Goal: Task Accomplishment & Management: Use online tool/utility

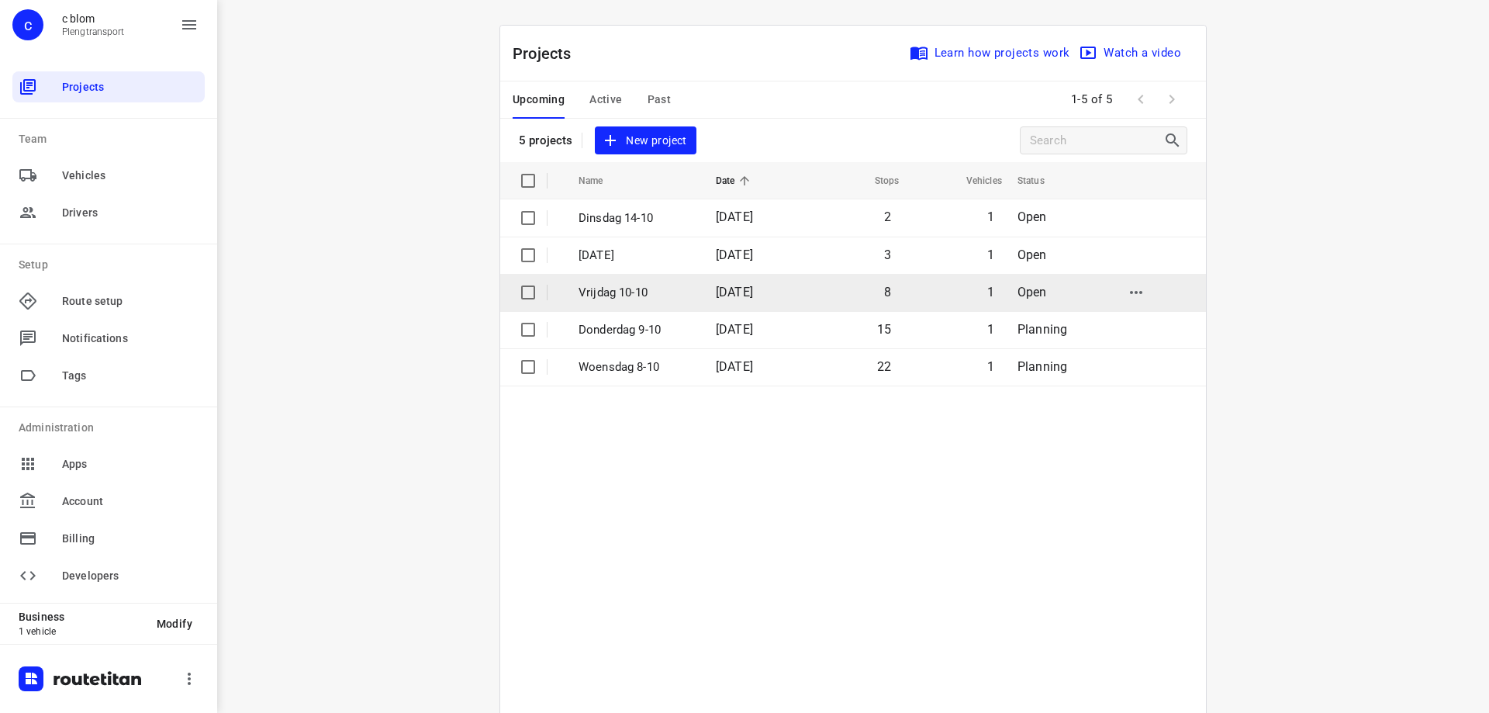
click at [605, 294] on p "Vrijdag 10-10" at bounding box center [635, 293] width 114 height 18
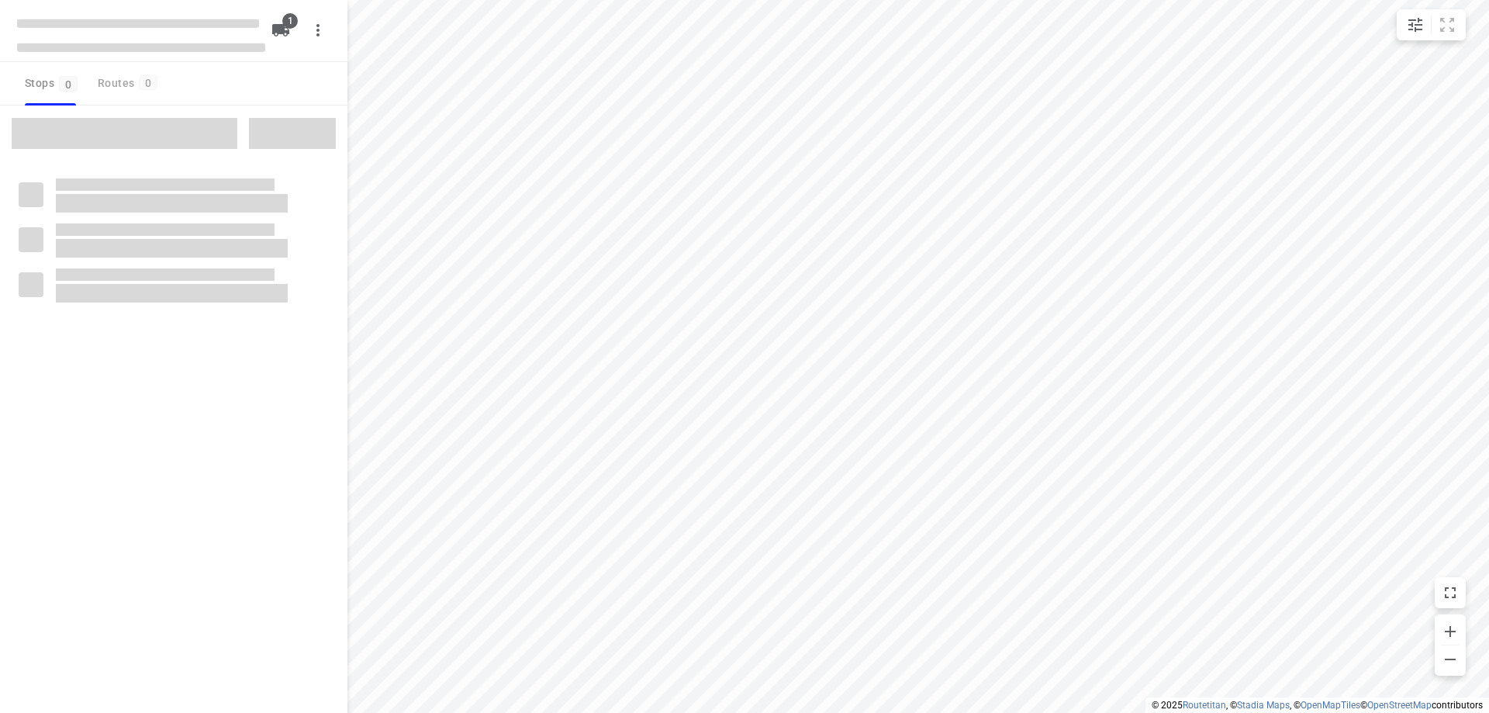
type input "distance"
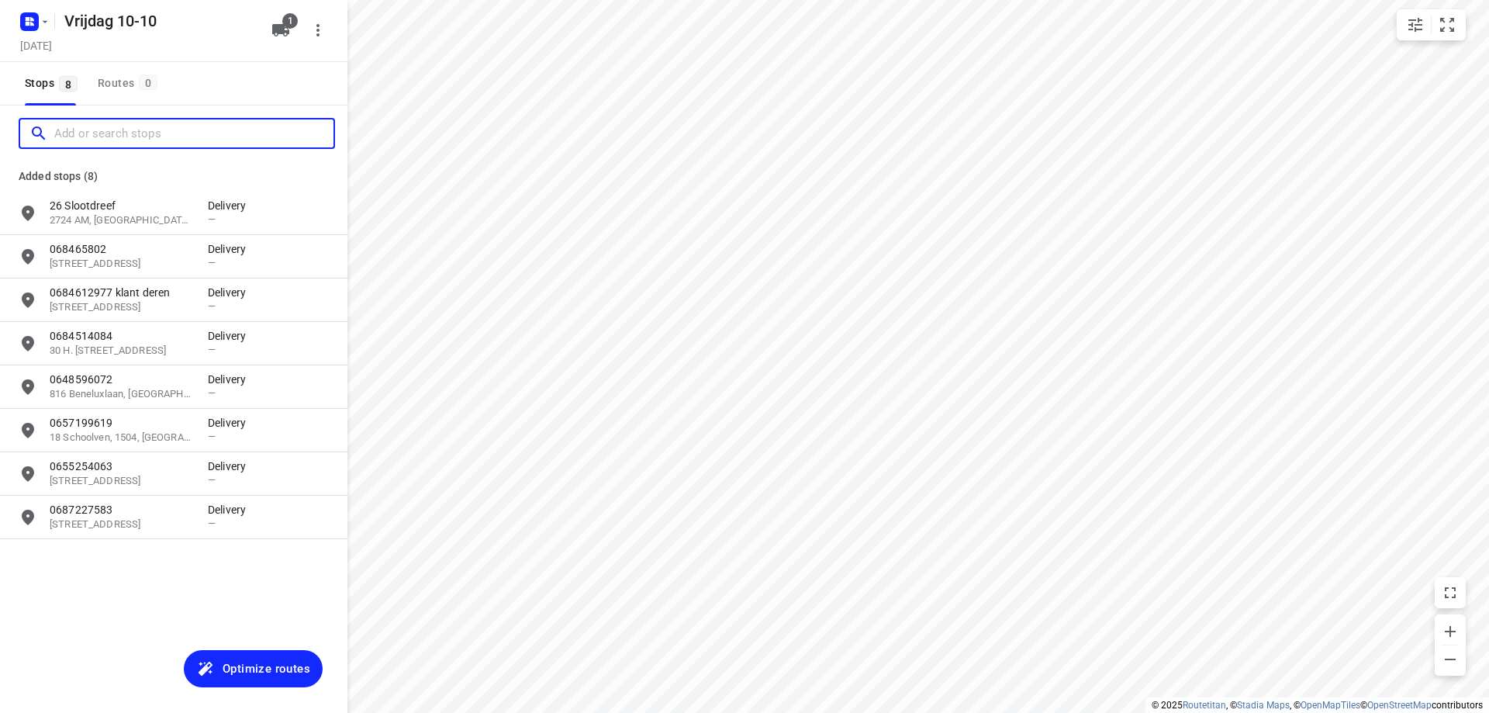
click at [147, 129] on input "Add or search stops" at bounding box center [193, 134] width 279 height 24
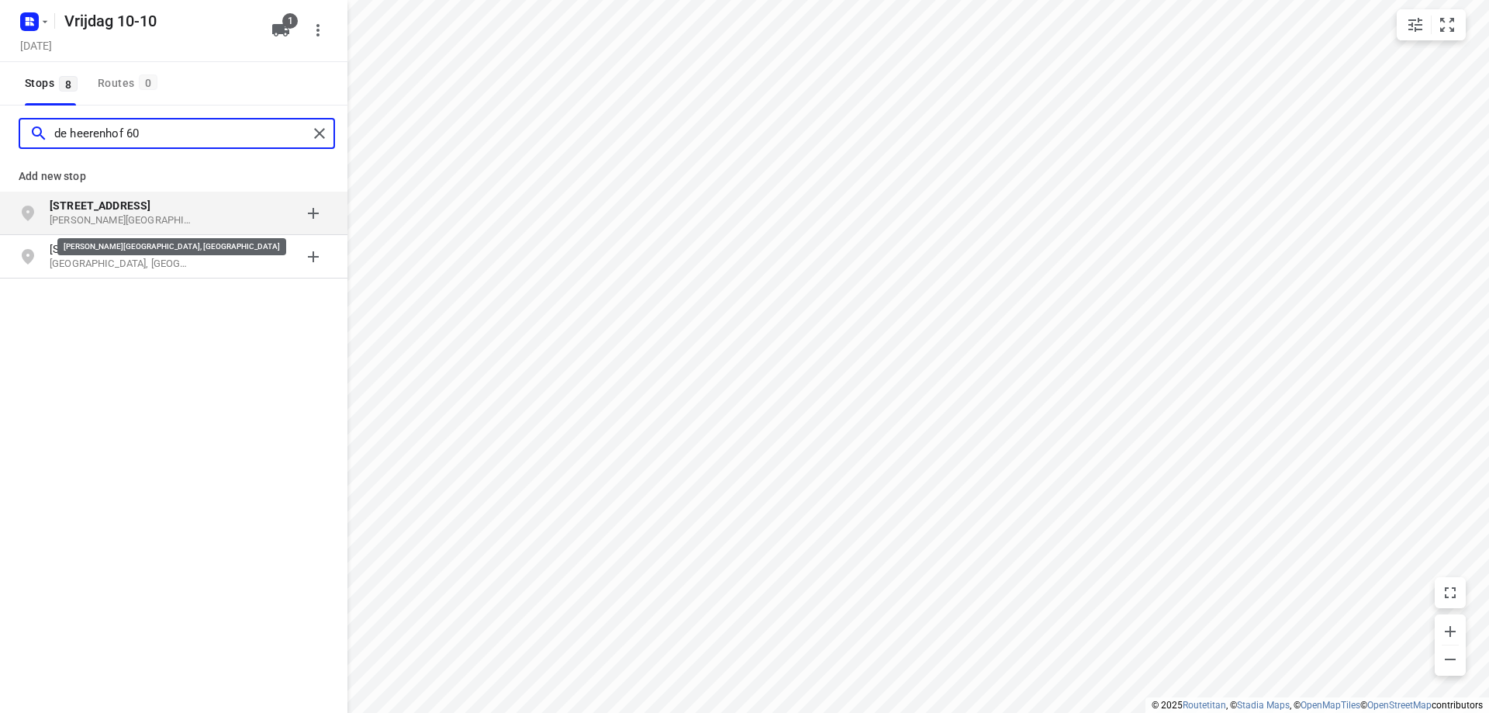
type input "de heerenhof 60"
click at [174, 223] on p "[PERSON_NAME][GEOGRAPHIC_DATA], [GEOGRAPHIC_DATA]" at bounding box center [121, 220] width 143 height 15
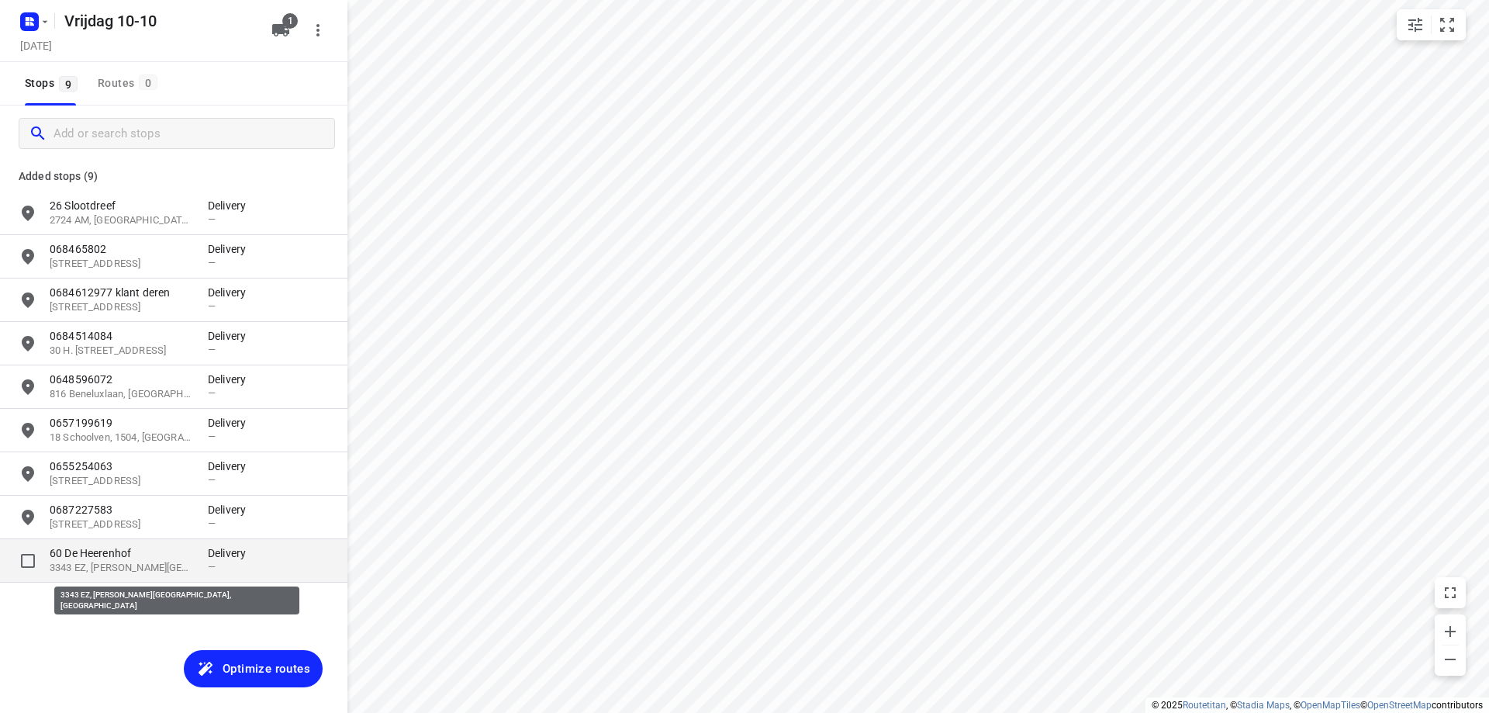
click at [109, 565] on p "3343 EZ, [PERSON_NAME][GEOGRAPHIC_DATA], [GEOGRAPHIC_DATA]" at bounding box center [121, 568] width 143 height 15
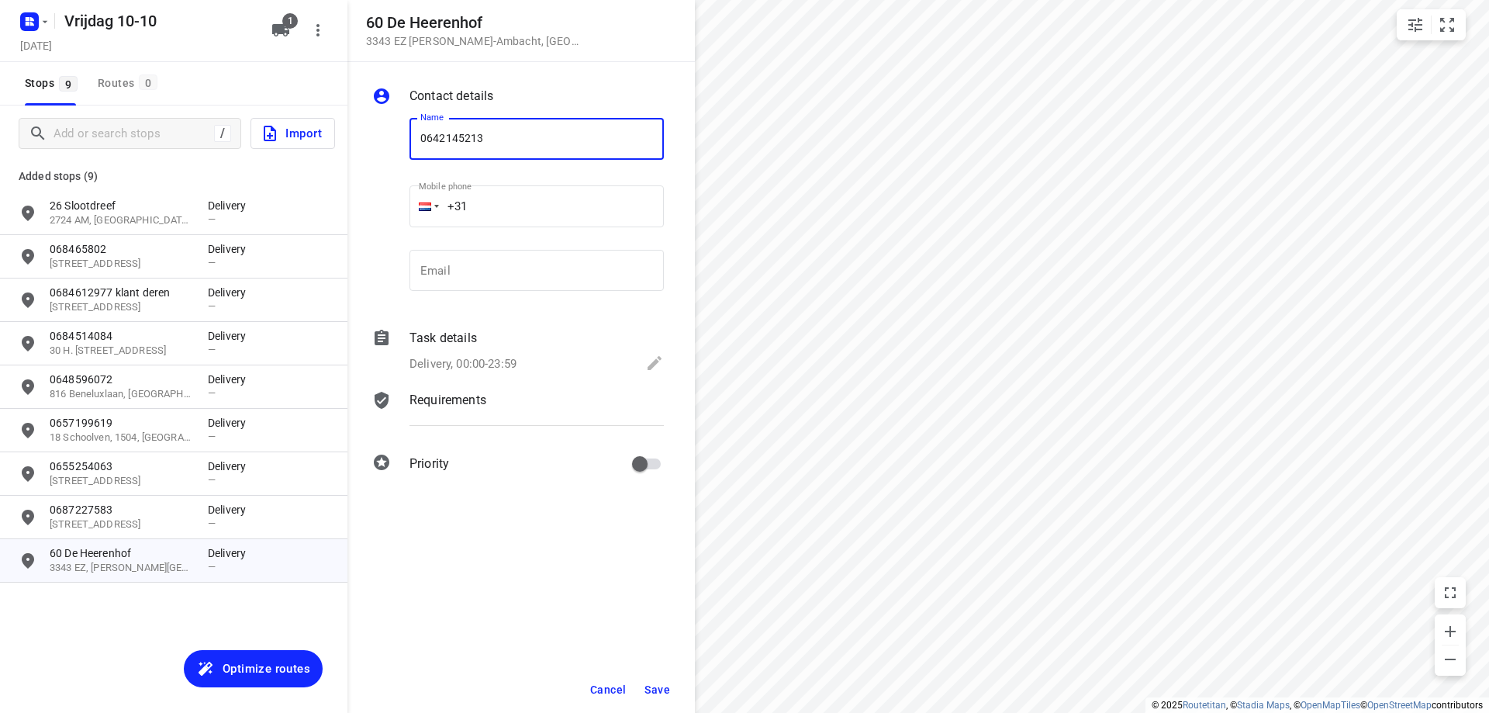
type input "0642145213"
click at [649, 689] on span "Save" at bounding box center [657, 689] width 26 height 12
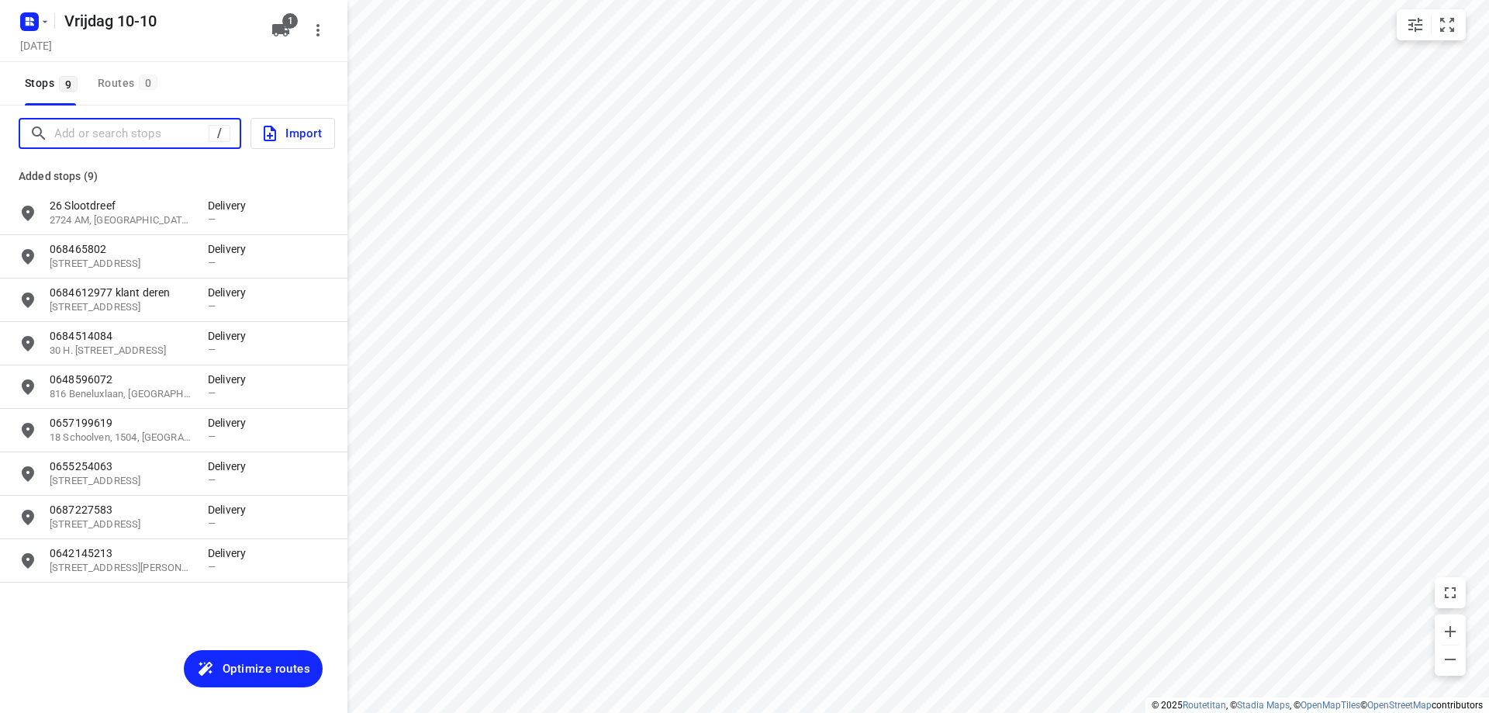
click at [144, 134] on input "Add or search stops" at bounding box center [131, 134] width 154 height 24
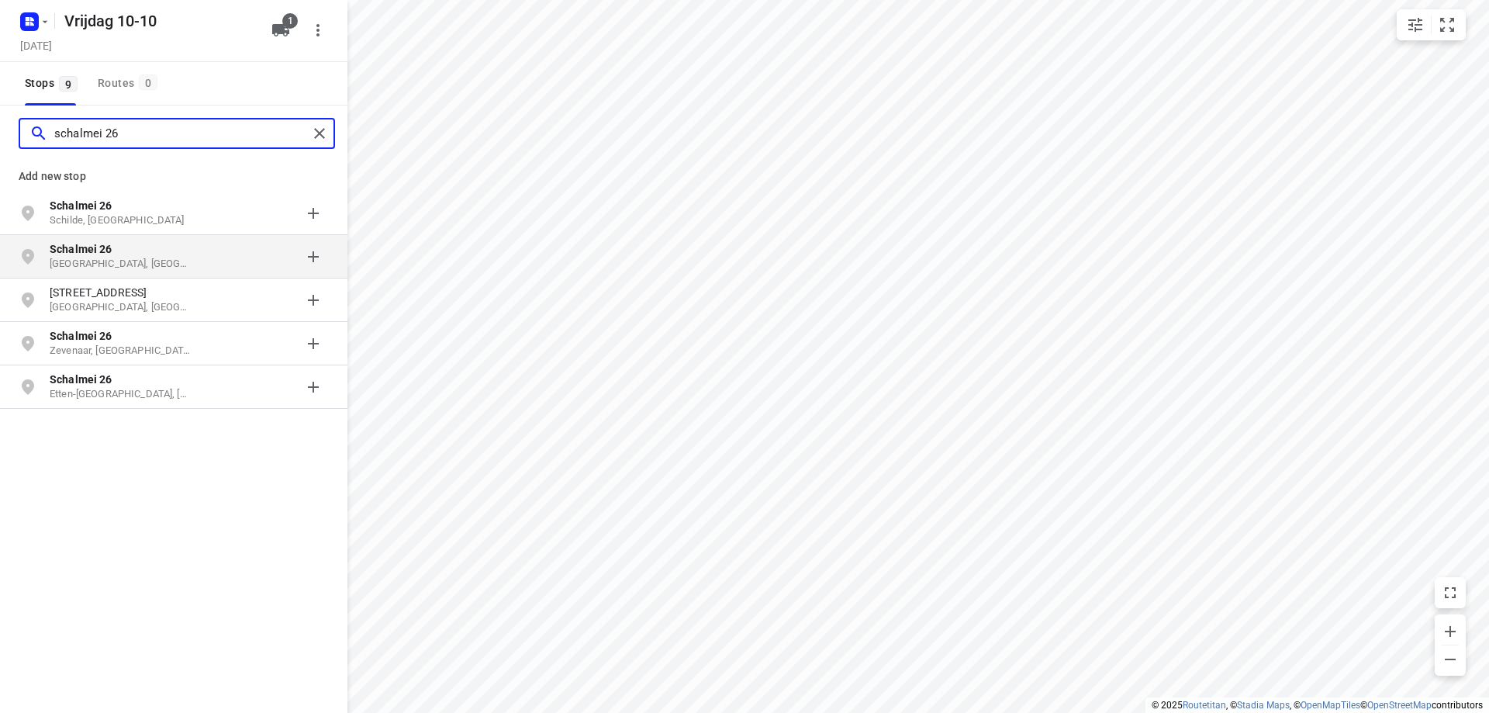
type input "schalmei 26"
click at [170, 255] on p "Schalmei 26" at bounding box center [121, 249] width 143 height 16
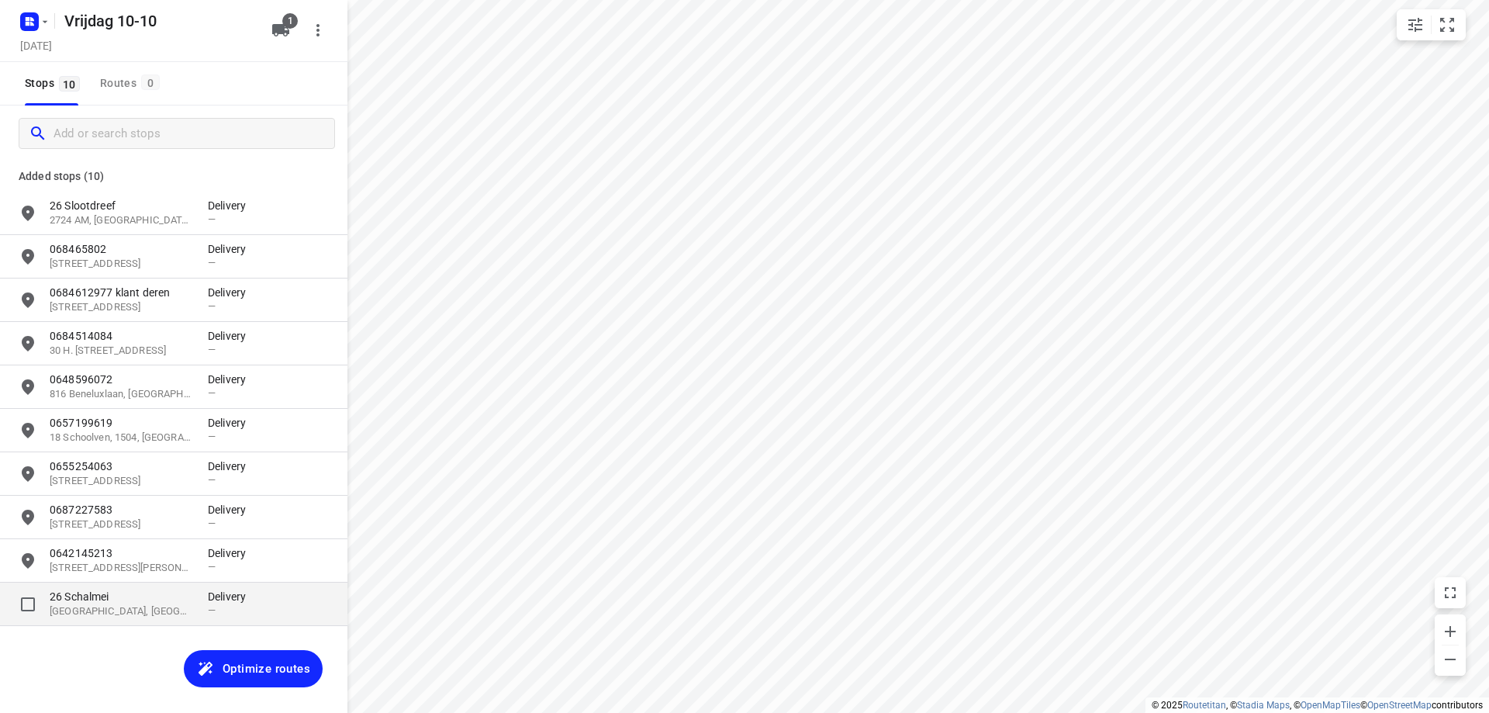
click at [164, 597] on p "26 Schalmei" at bounding box center [121, 596] width 143 height 16
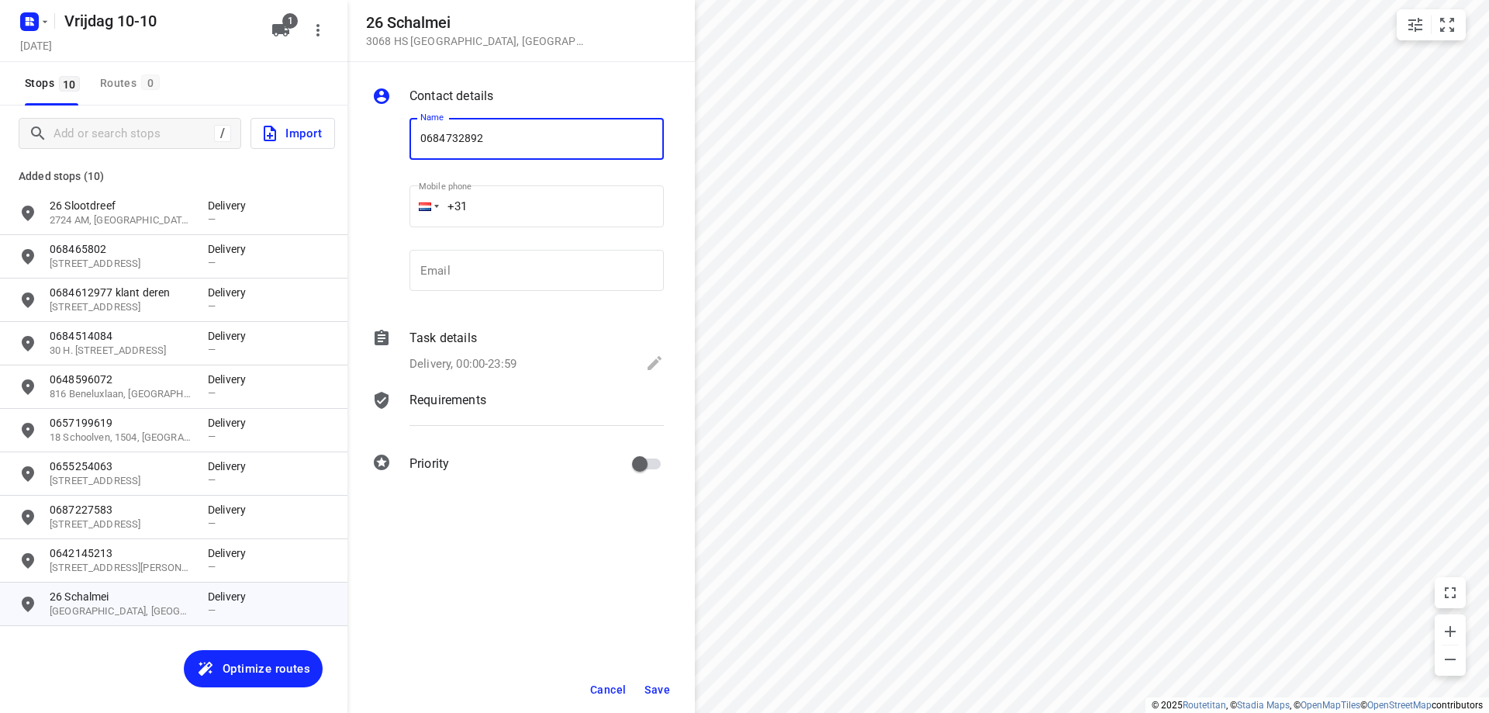
type input "0684732892"
click at [654, 681] on button "Save" at bounding box center [657, 689] width 38 height 28
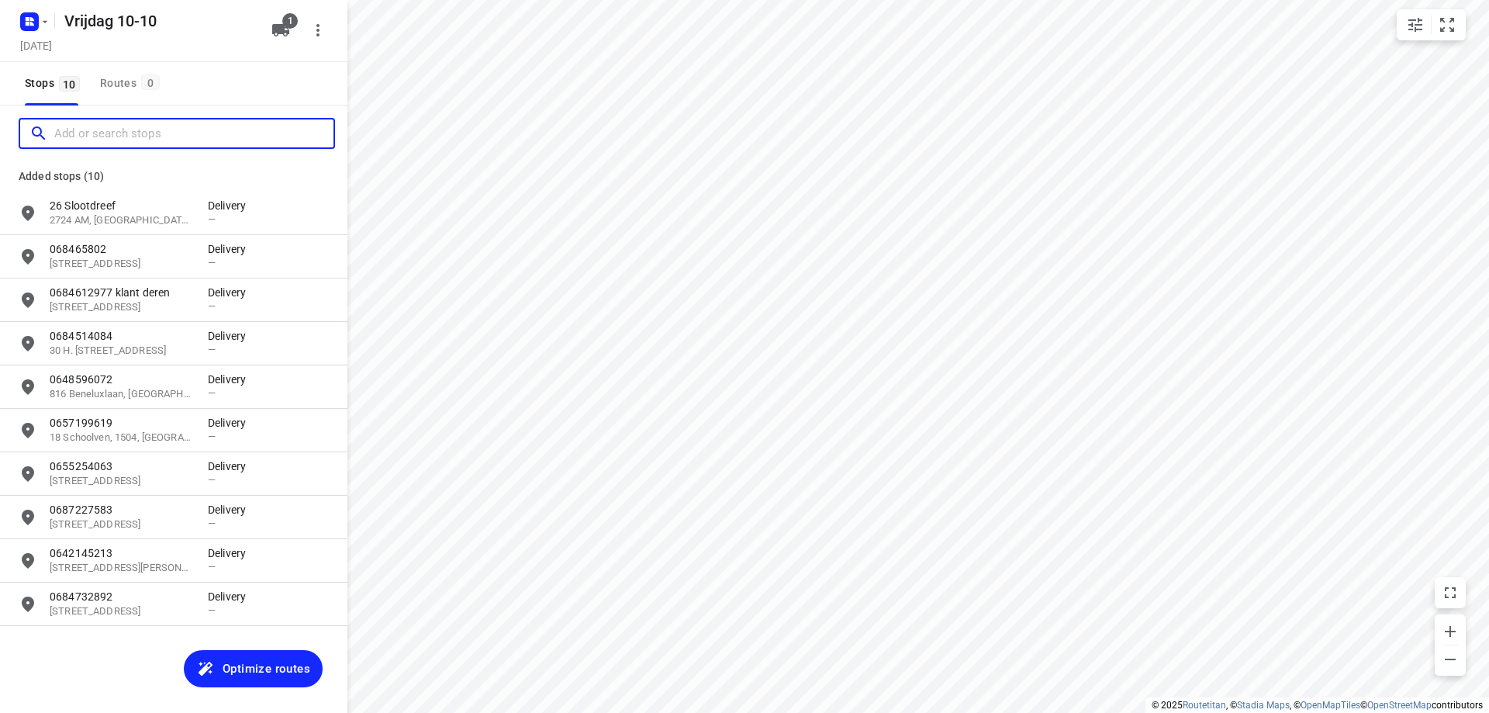
click at [175, 141] on input "Add or search stops" at bounding box center [193, 134] width 279 height 24
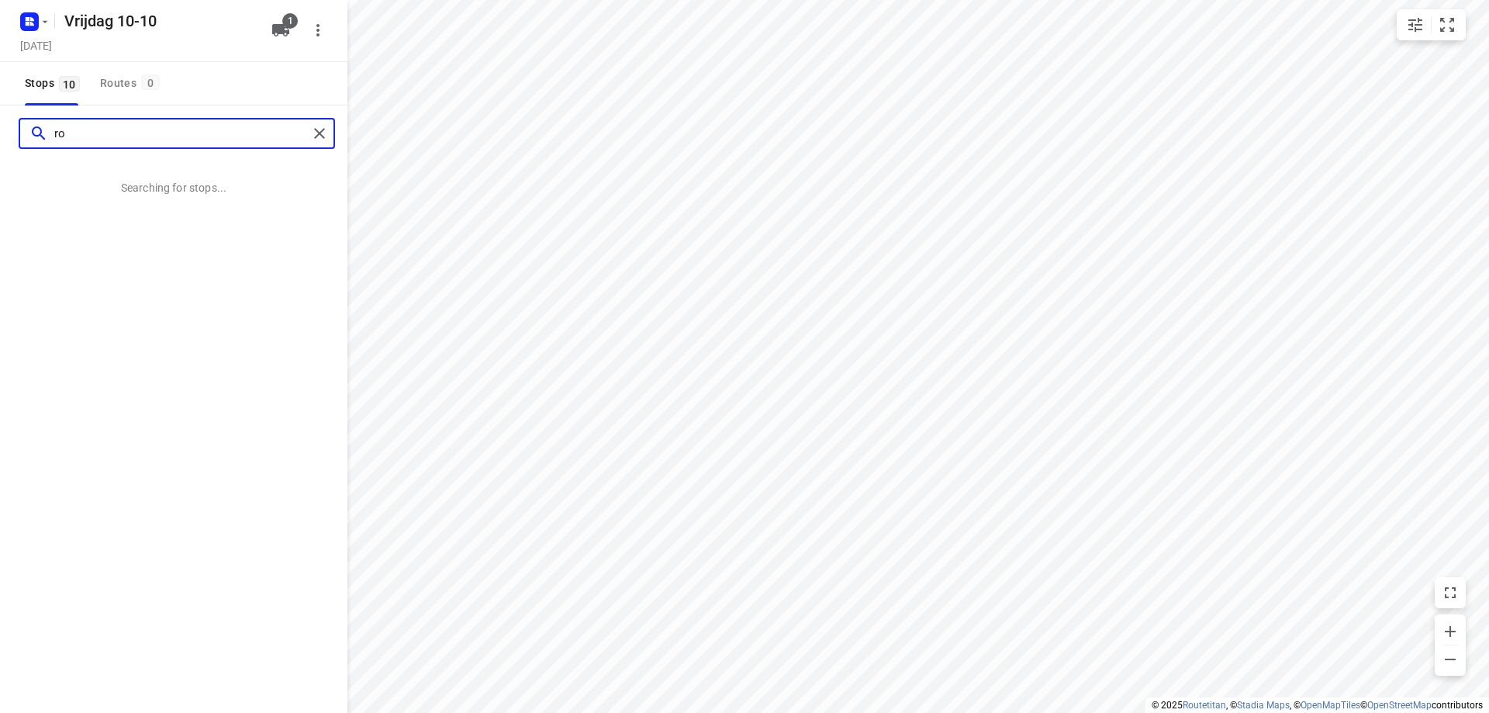
type input "r"
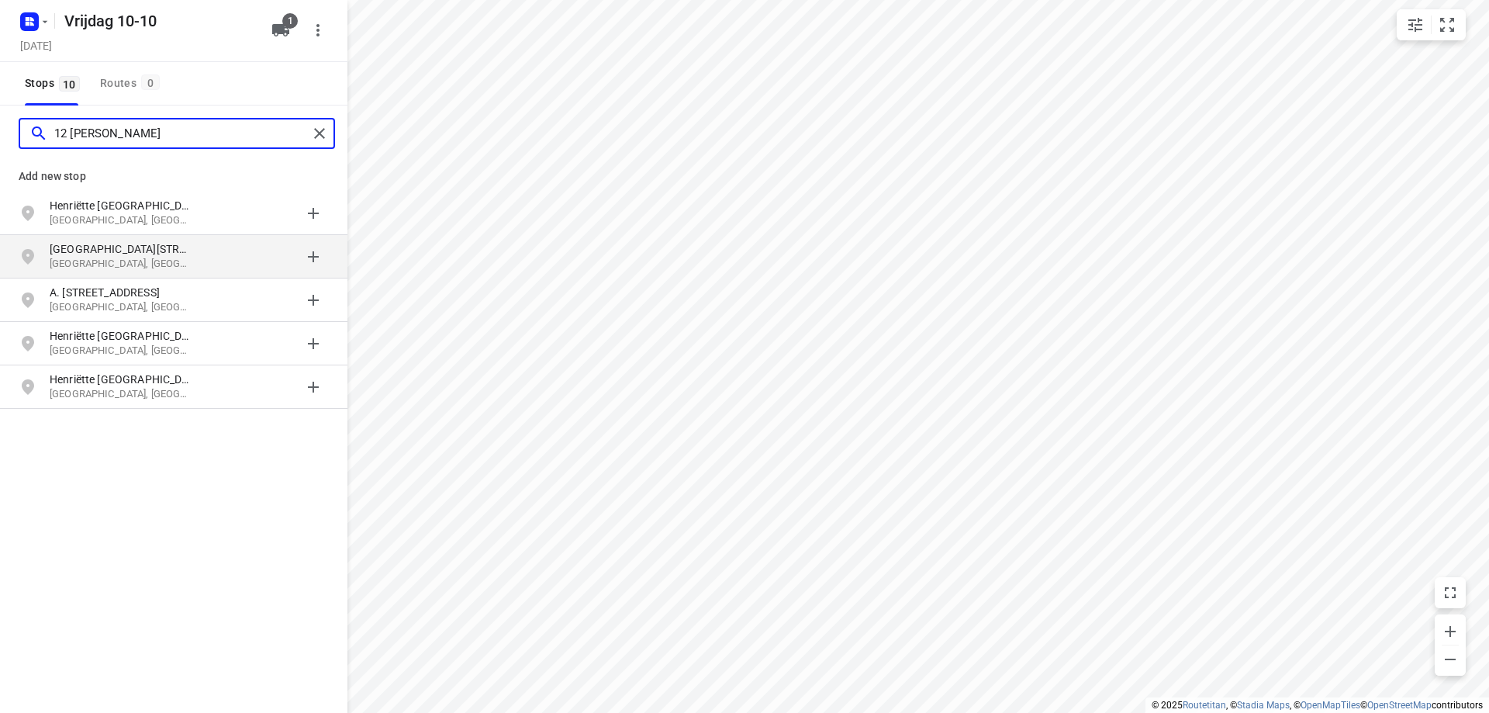
type input "12 [PERSON_NAME]"
click at [209, 269] on div "grid" at bounding box center [268, 256] width 121 height 31
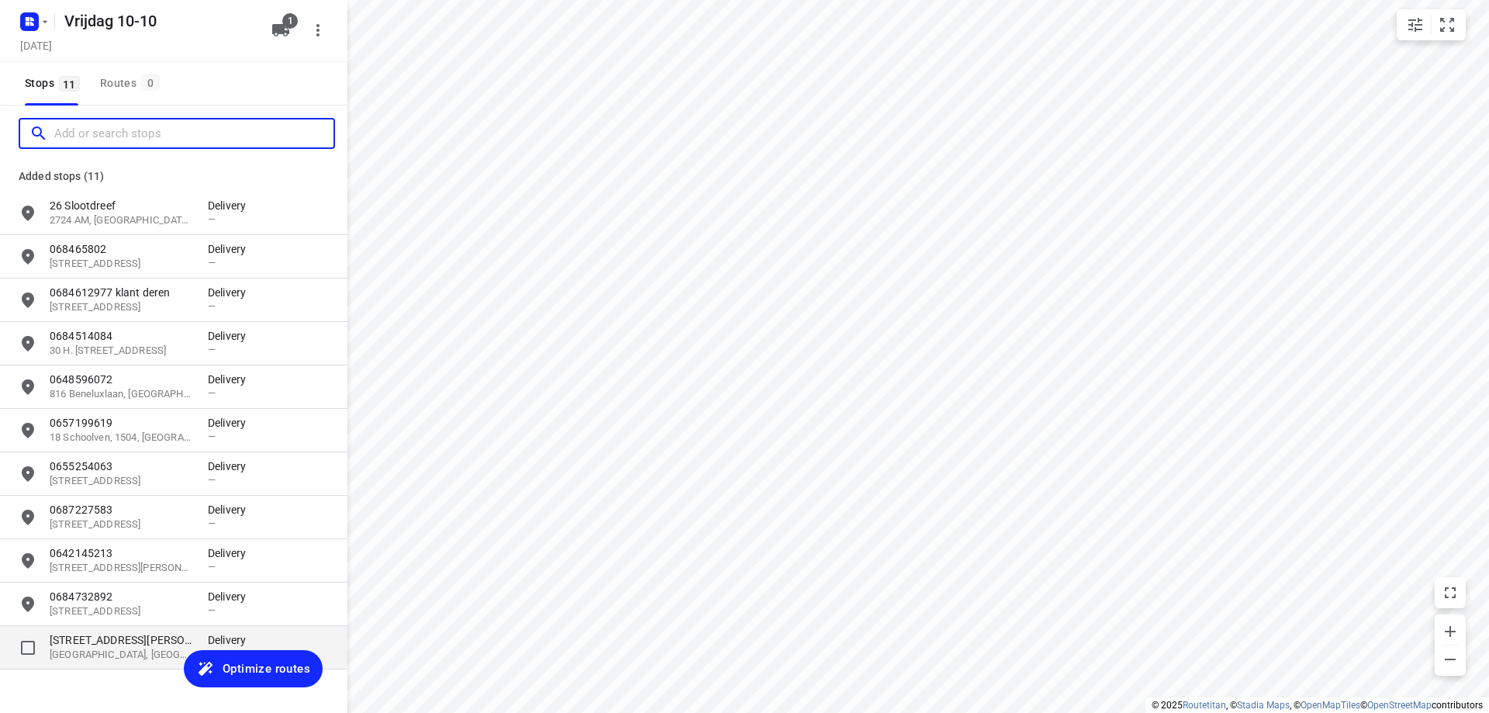
scroll to position [41, 0]
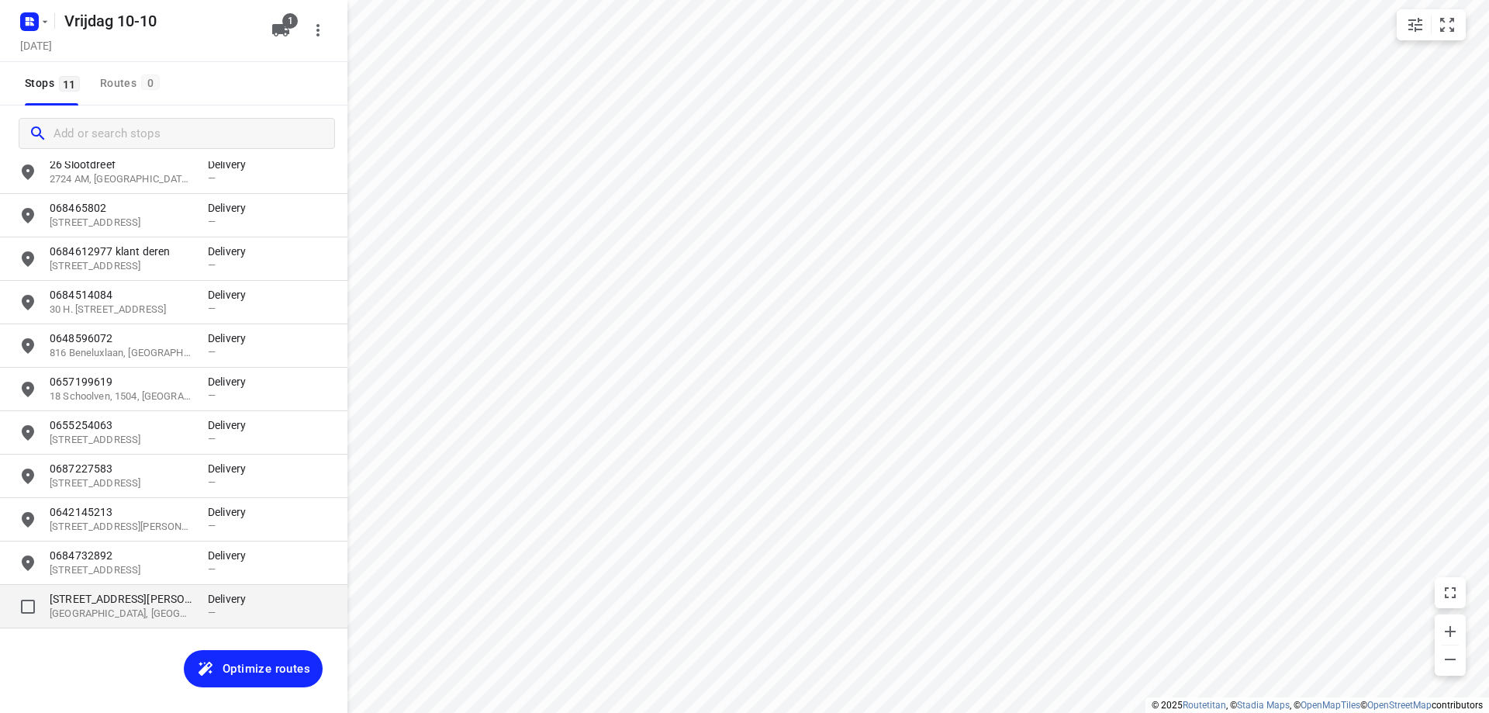
click at [90, 620] on p "[GEOGRAPHIC_DATA], [GEOGRAPHIC_DATA]" at bounding box center [121, 613] width 143 height 15
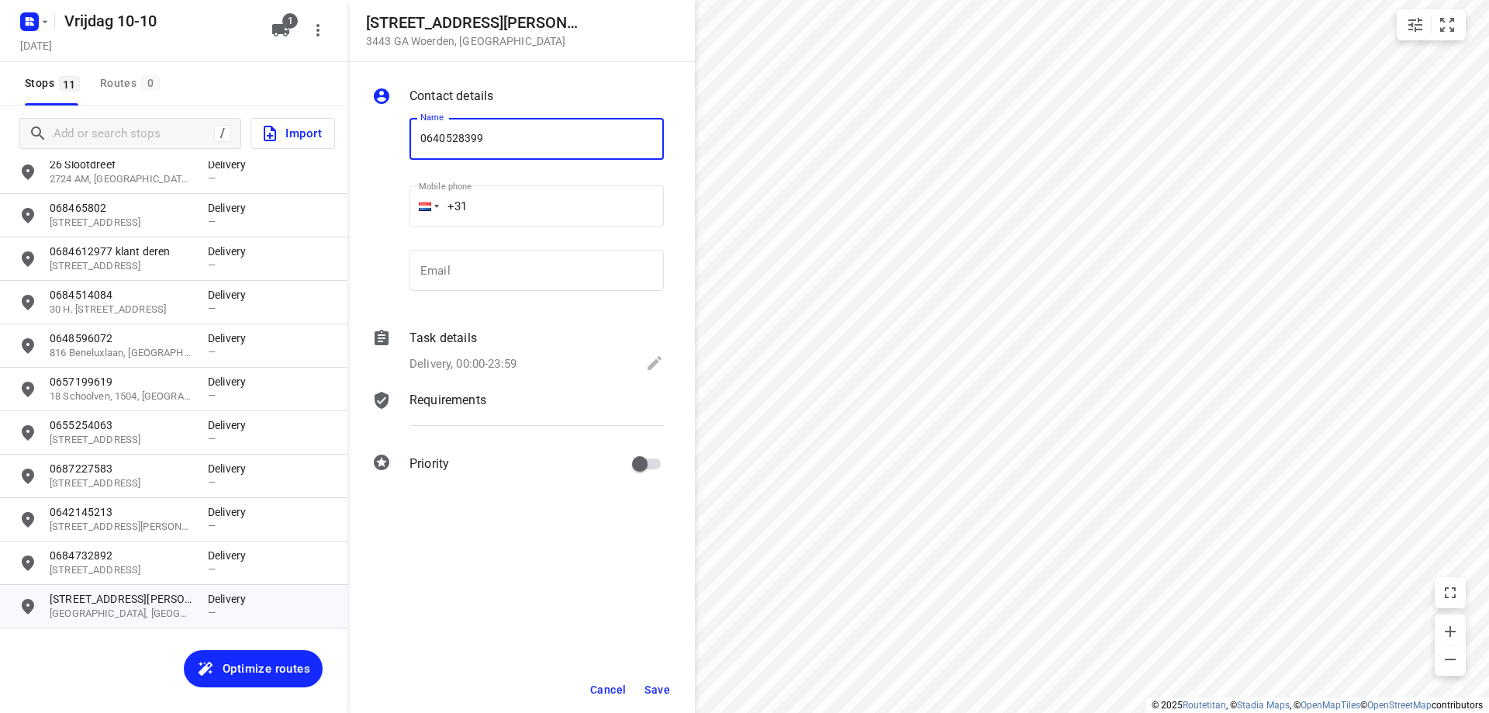
type input "0640528399"
click at [664, 691] on span "Save" at bounding box center [657, 689] width 26 height 12
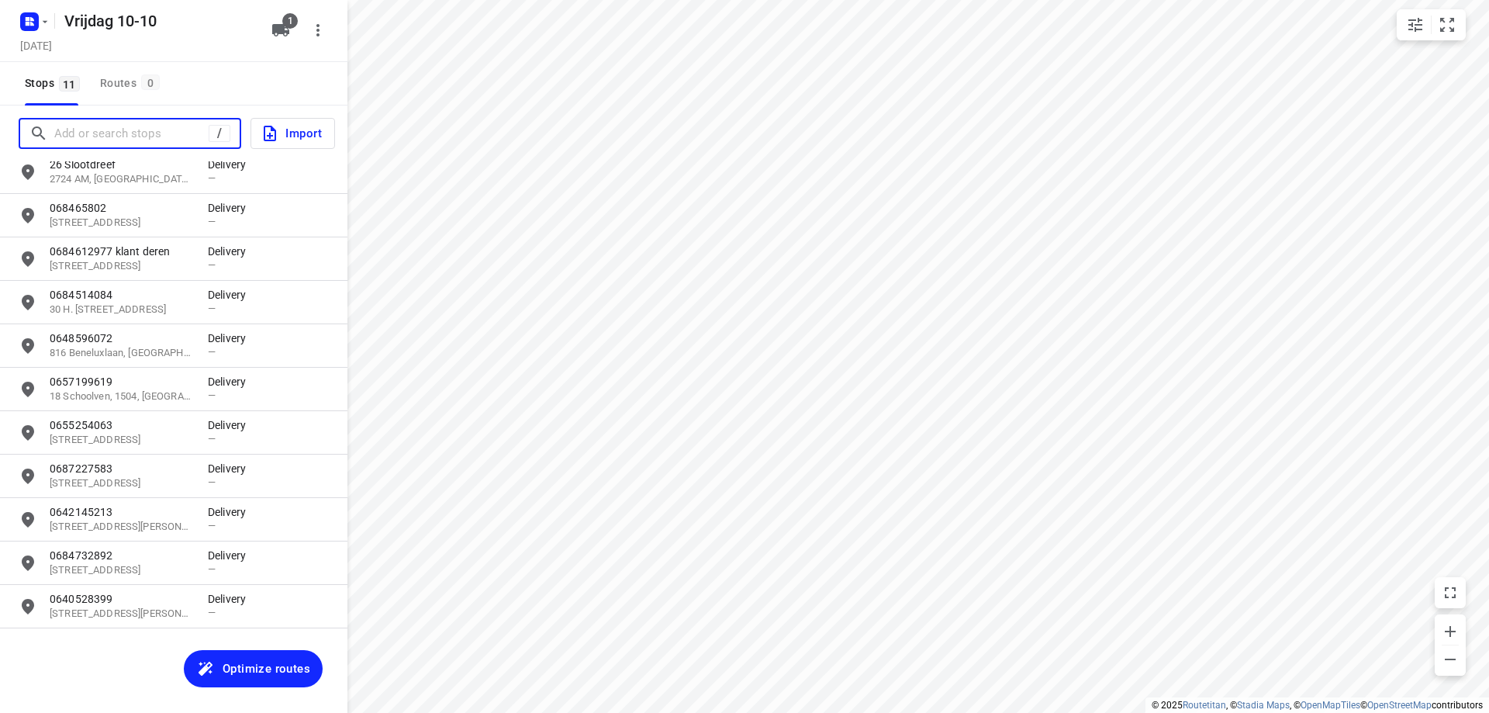
click at [109, 140] on input "Add or search stops" at bounding box center [131, 134] width 154 height 24
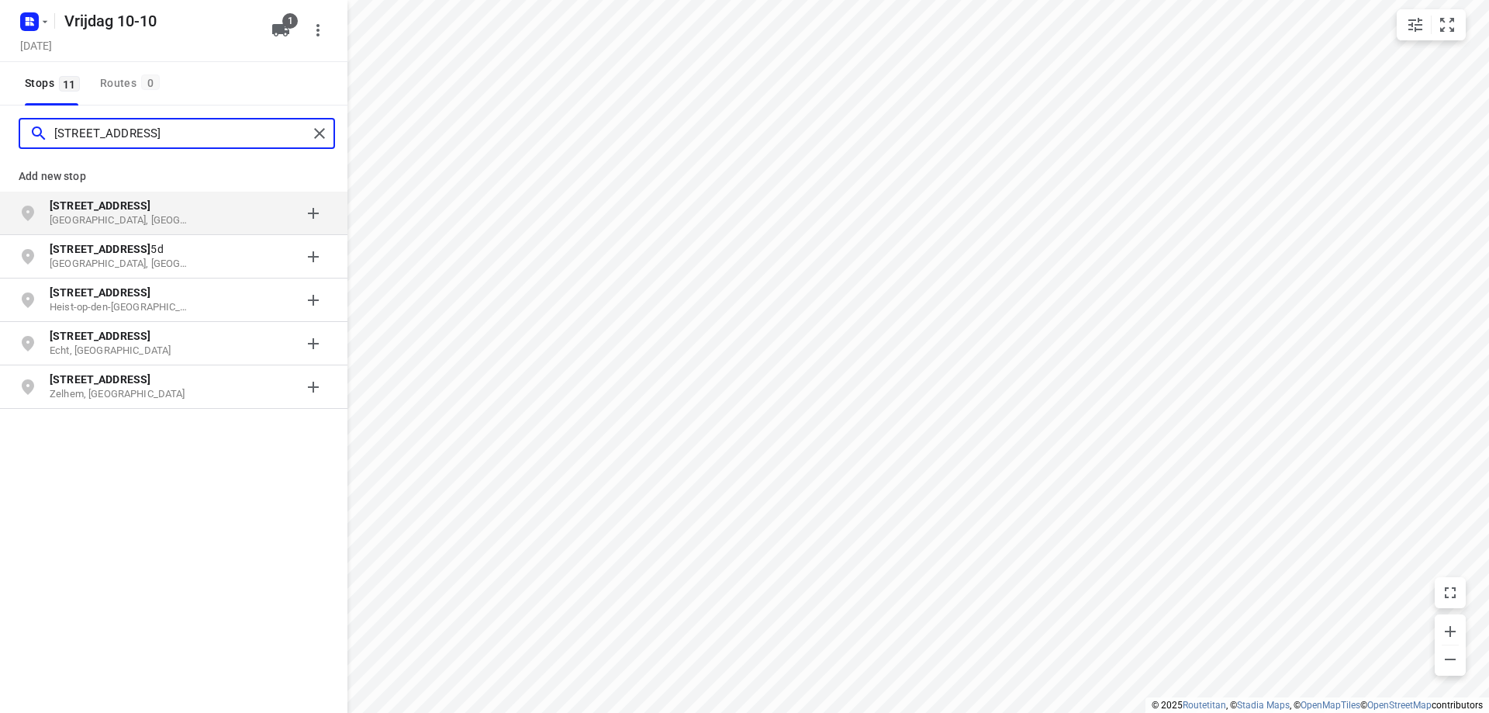
type input "[STREET_ADDRESS]"
click at [109, 217] on p "[GEOGRAPHIC_DATA], [GEOGRAPHIC_DATA]" at bounding box center [121, 220] width 143 height 15
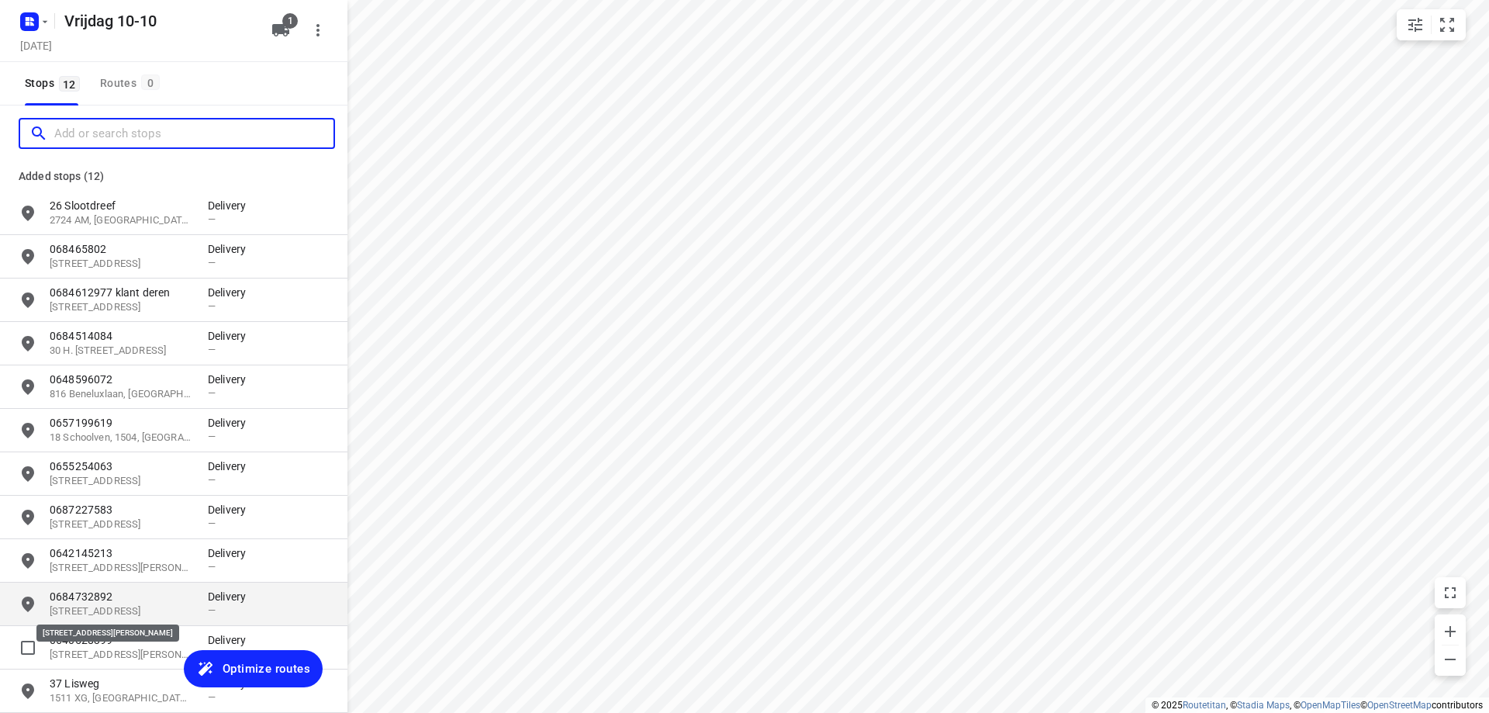
scroll to position [71, 0]
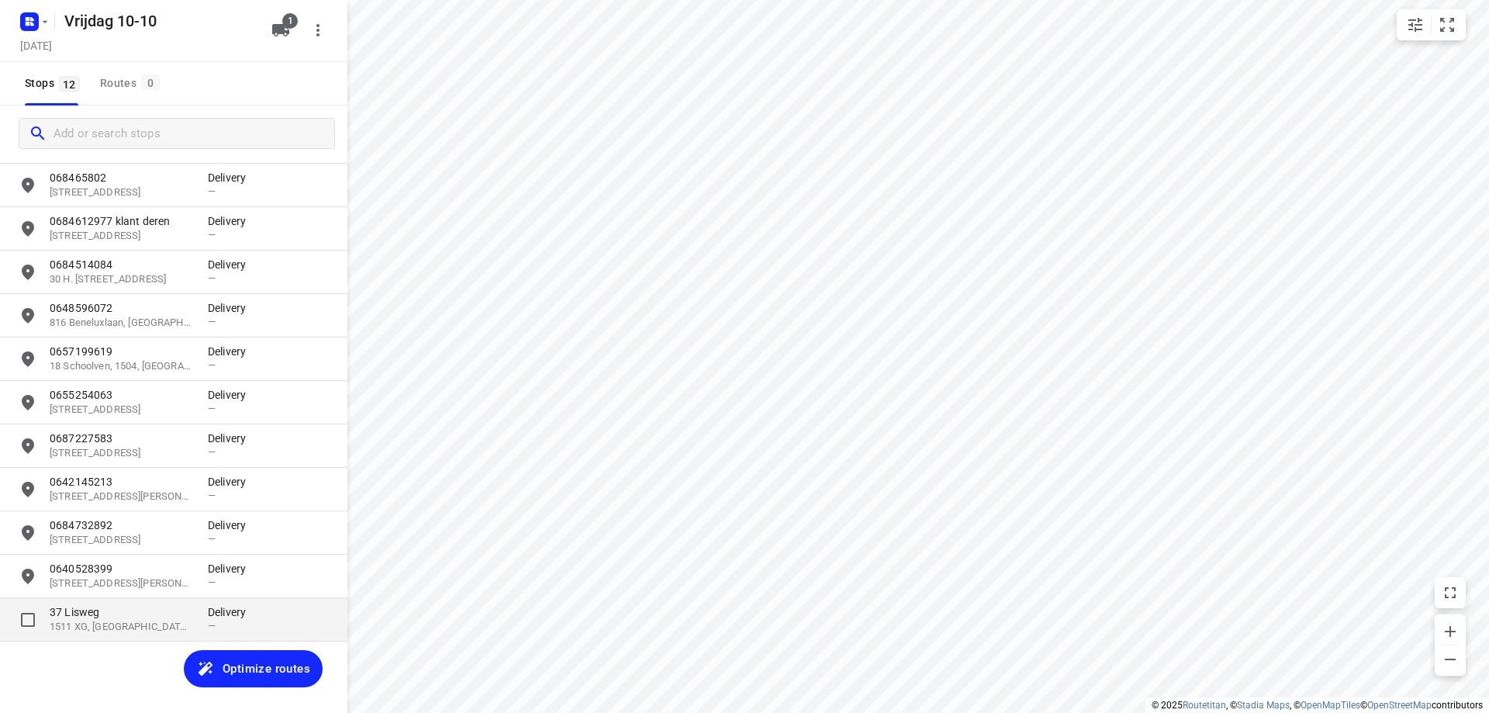
click at [115, 611] on p "37 Lisweg" at bounding box center [121, 612] width 143 height 16
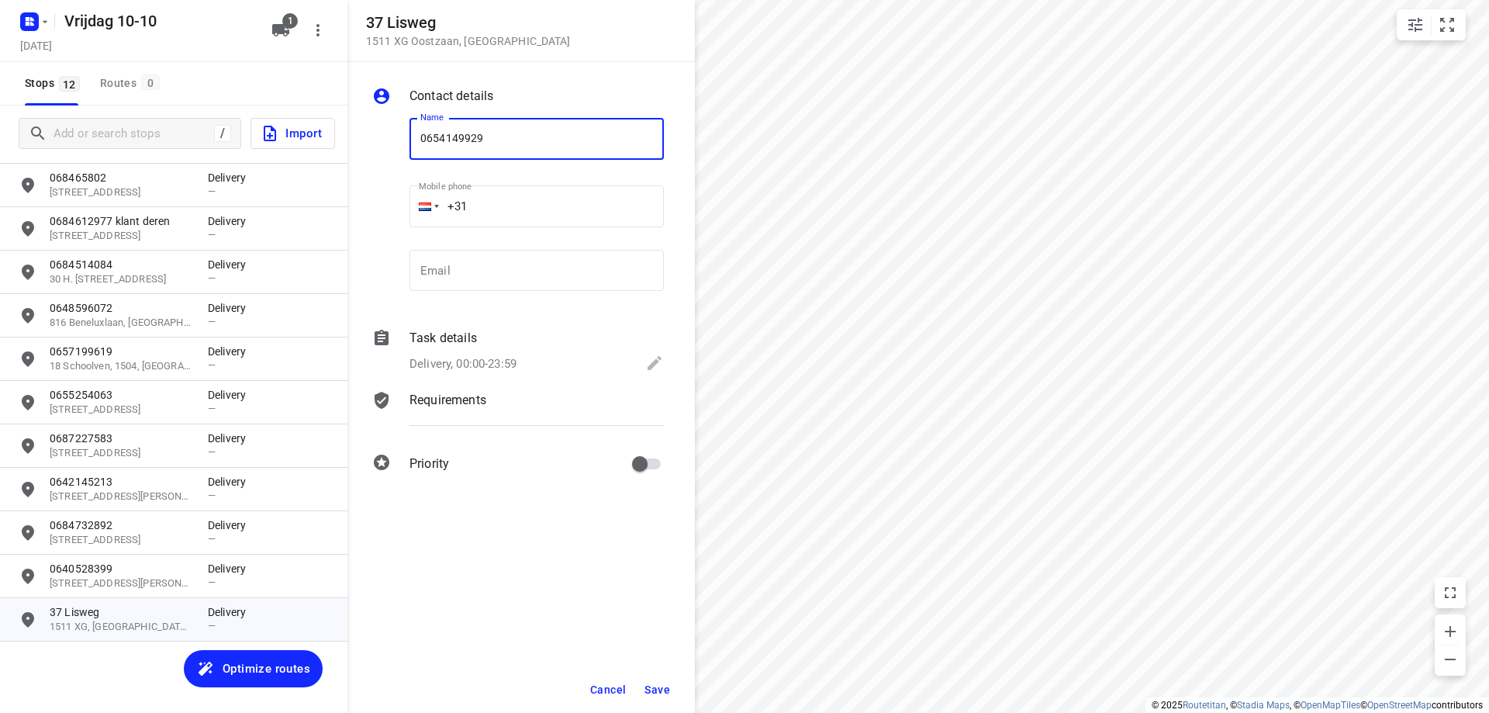
type input "0654149929"
click at [649, 683] on span "Save" at bounding box center [657, 689] width 26 height 12
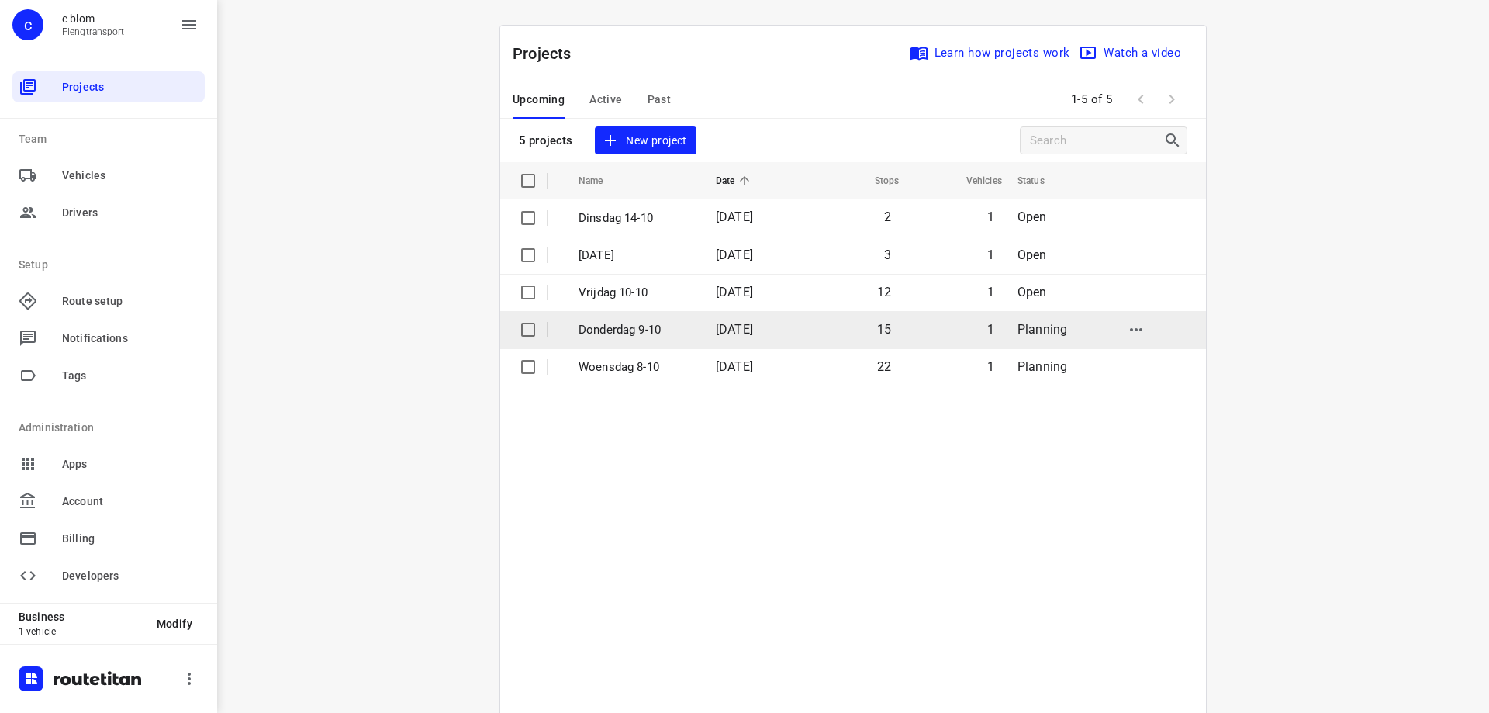
click at [655, 330] on p "Donderdag 9-10" at bounding box center [635, 330] width 114 height 18
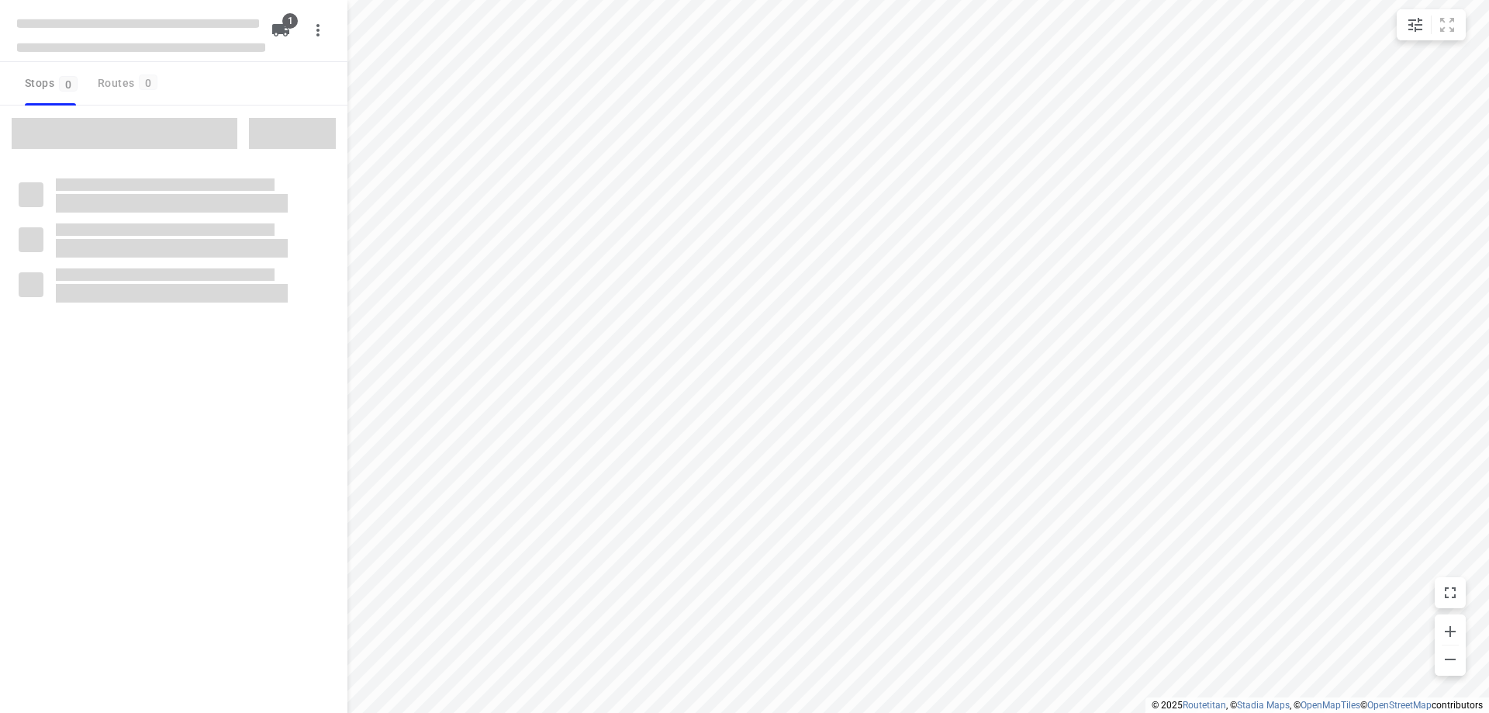
type input "distance"
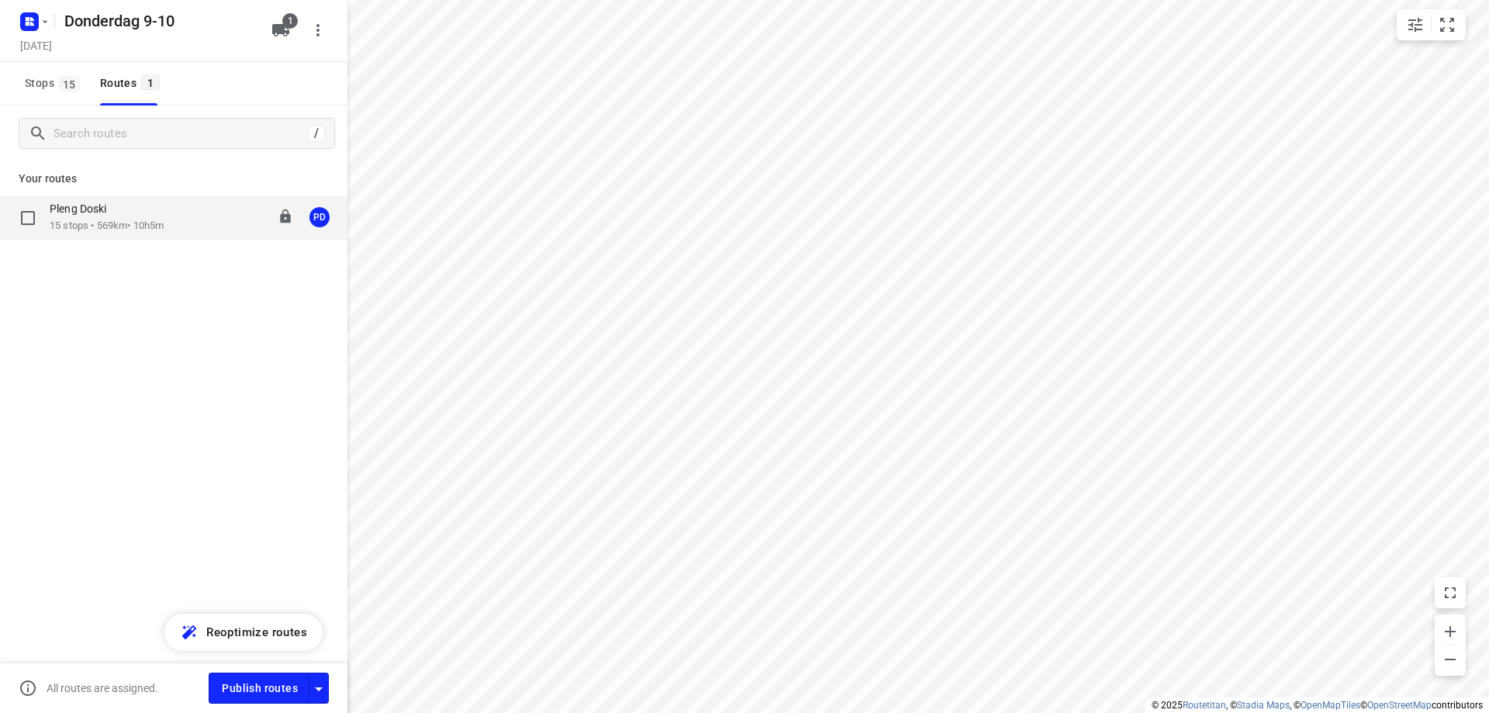
click at [69, 227] on p "15 stops • 569km • 10h5m" at bounding box center [107, 226] width 114 height 15
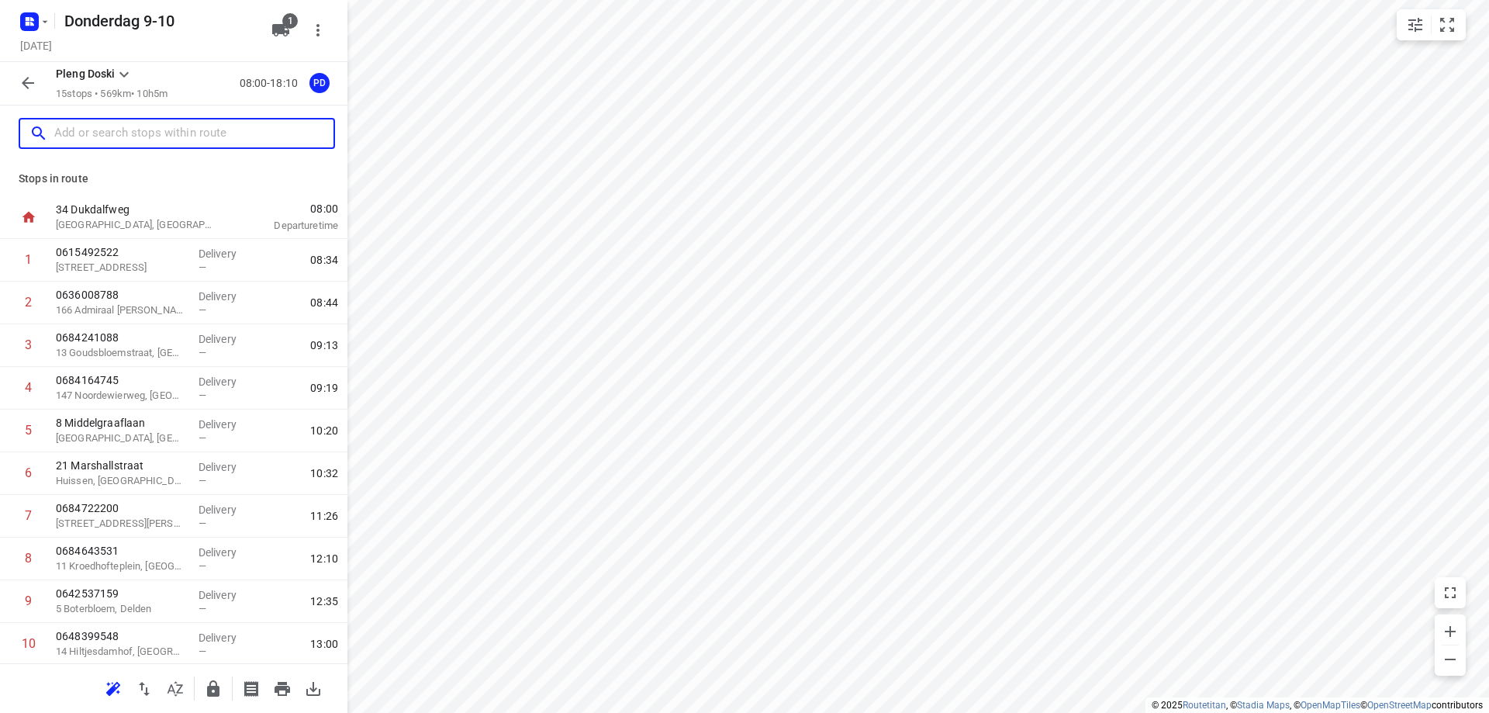
click at [113, 134] on input "text" at bounding box center [193, 134] width 279 height 24
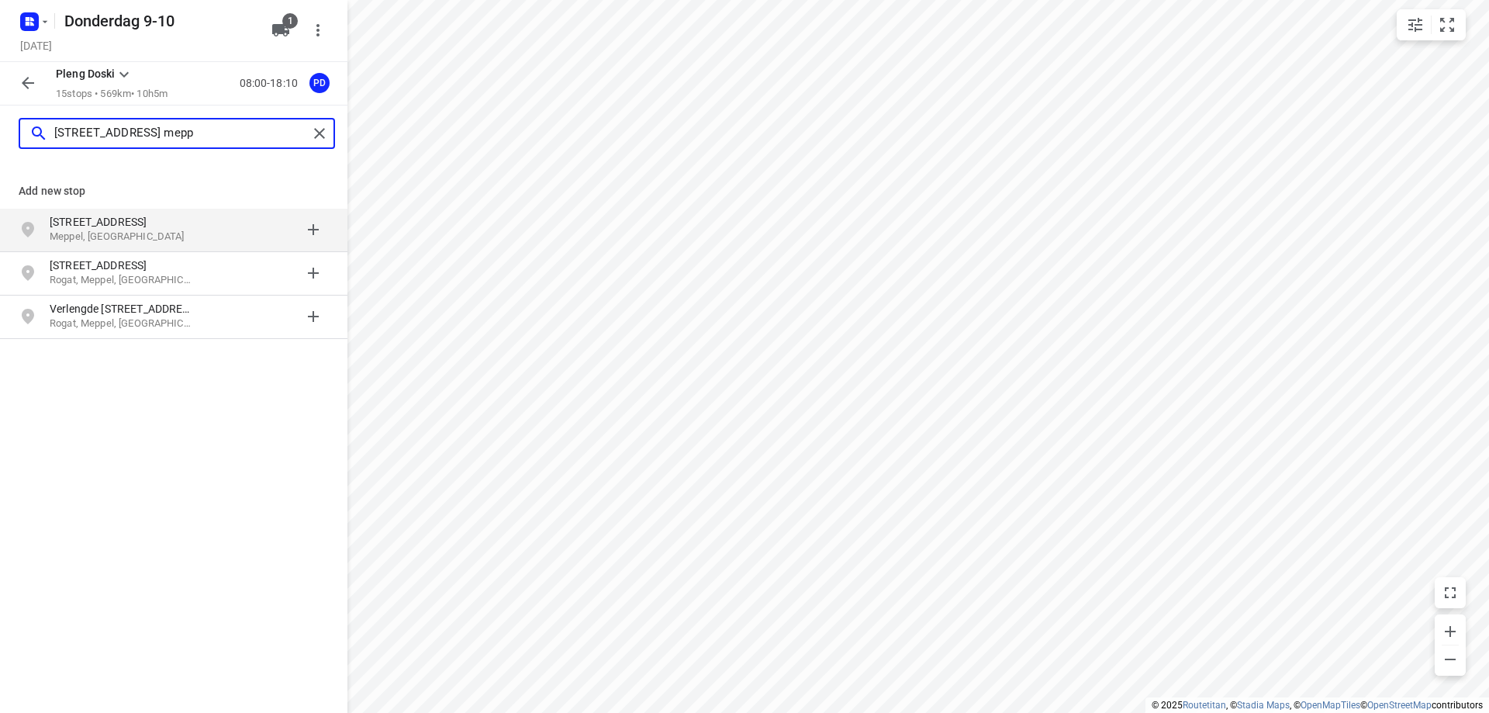
type input "[STREET_ADDRESS] mepp"
click at [116, 231] on p "Meppel, [GEOGRAPHIC_DATA]" at bounding box center [121, 237] width 143 height 15
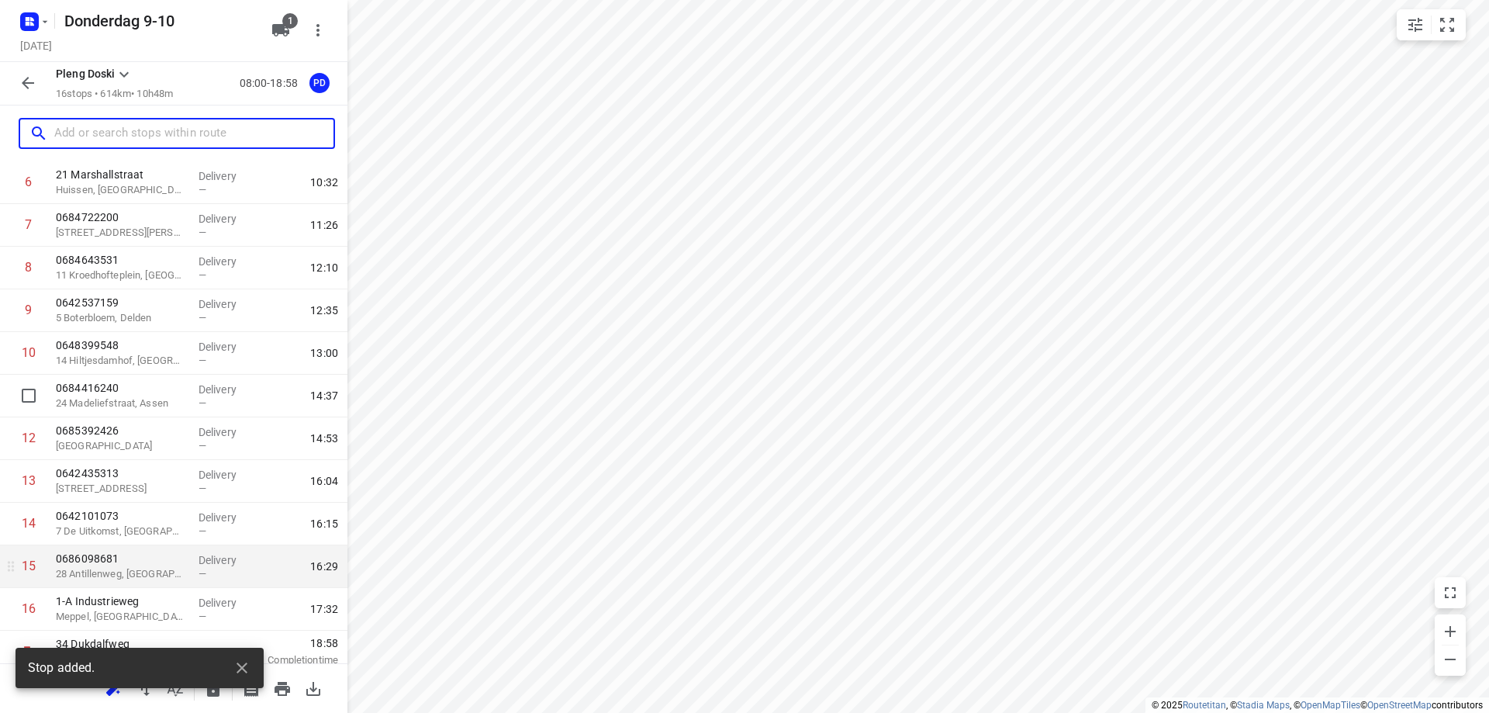
scroll to position [301, 0]
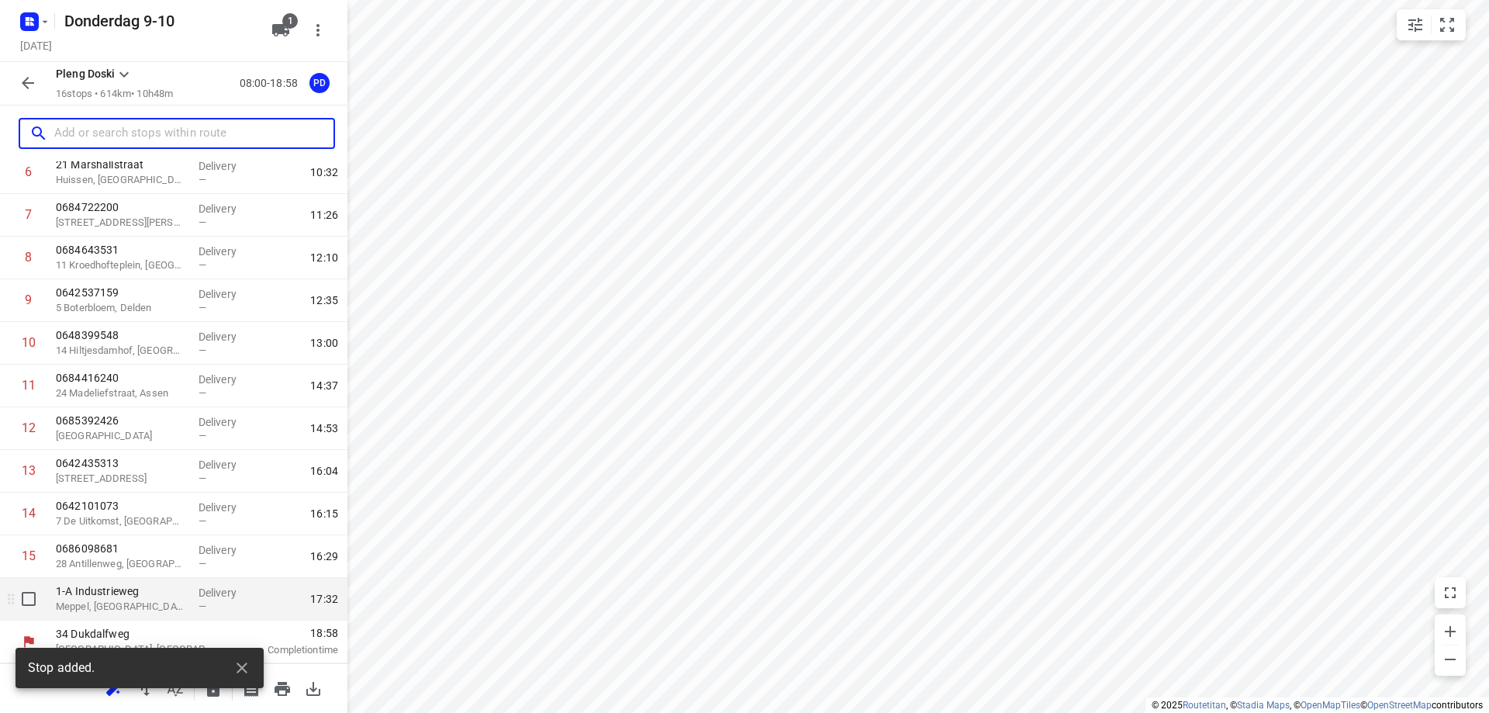
click at [175, 614] on div "1-A Industrieweg [GEOGRAPHIC_DATA], [GEOGRAPHIC_DATA]" at bounding box center [121, 599] width 143 height 43
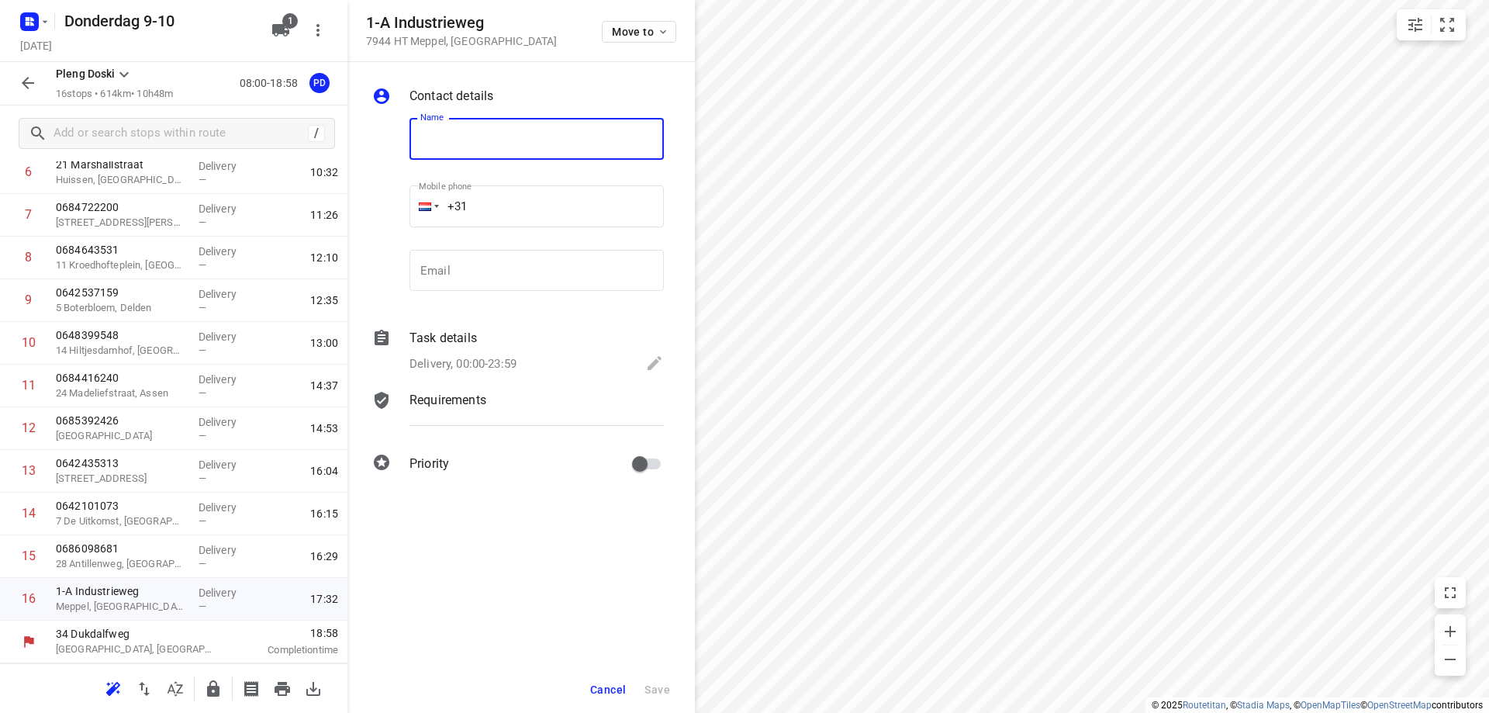
click at [602, 682] on button "Cancel" at bounding box center [608, 689] width 48 height 28
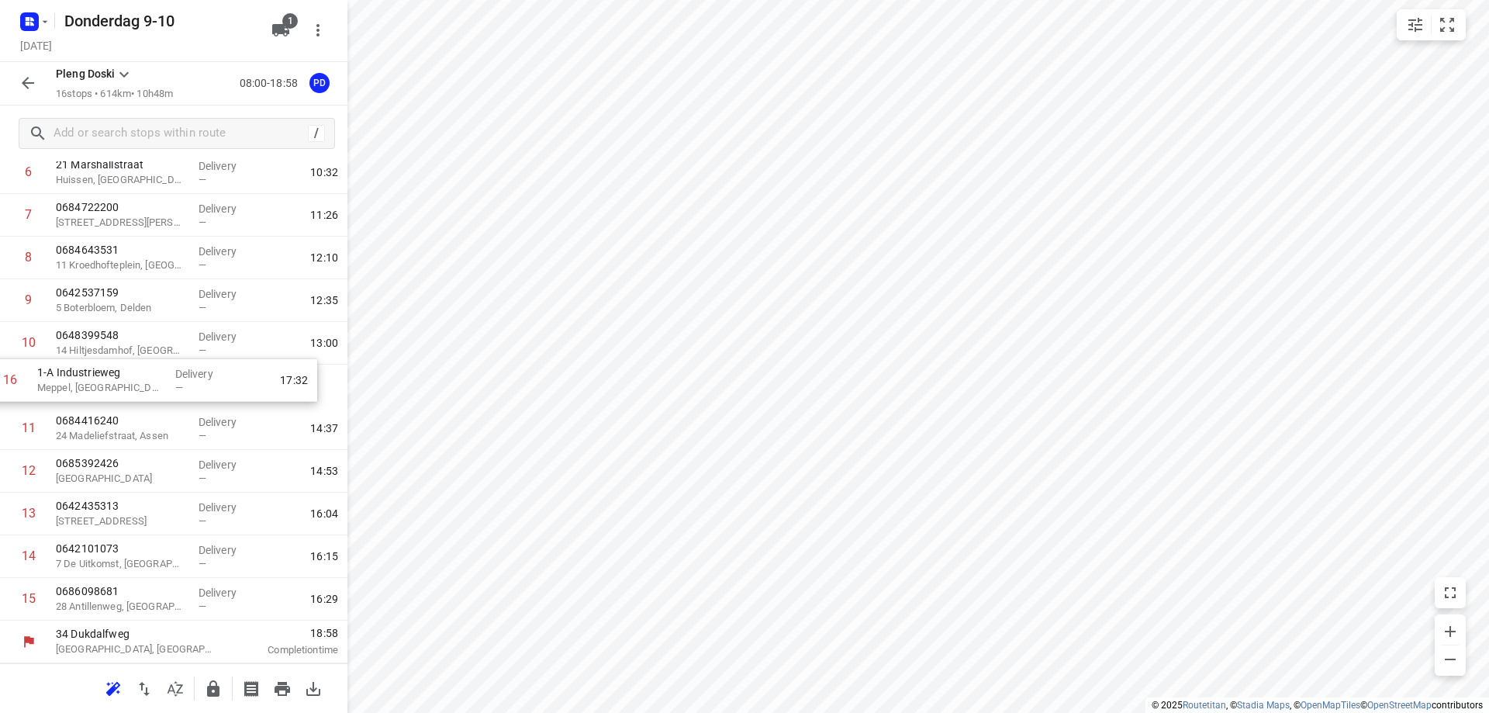
drag, startPoint x: 82, startPoint y: 603, endPoint x: 64, endPoint y: 381, distance: 223.3
click at [64, 381] on div "1 0615492522 [GEOGRAPHIC_DATA] Delivery — 08:34 2 0636008788 166 Admiraal de [P…" at bounding box center [173, 279] width 347 height 682
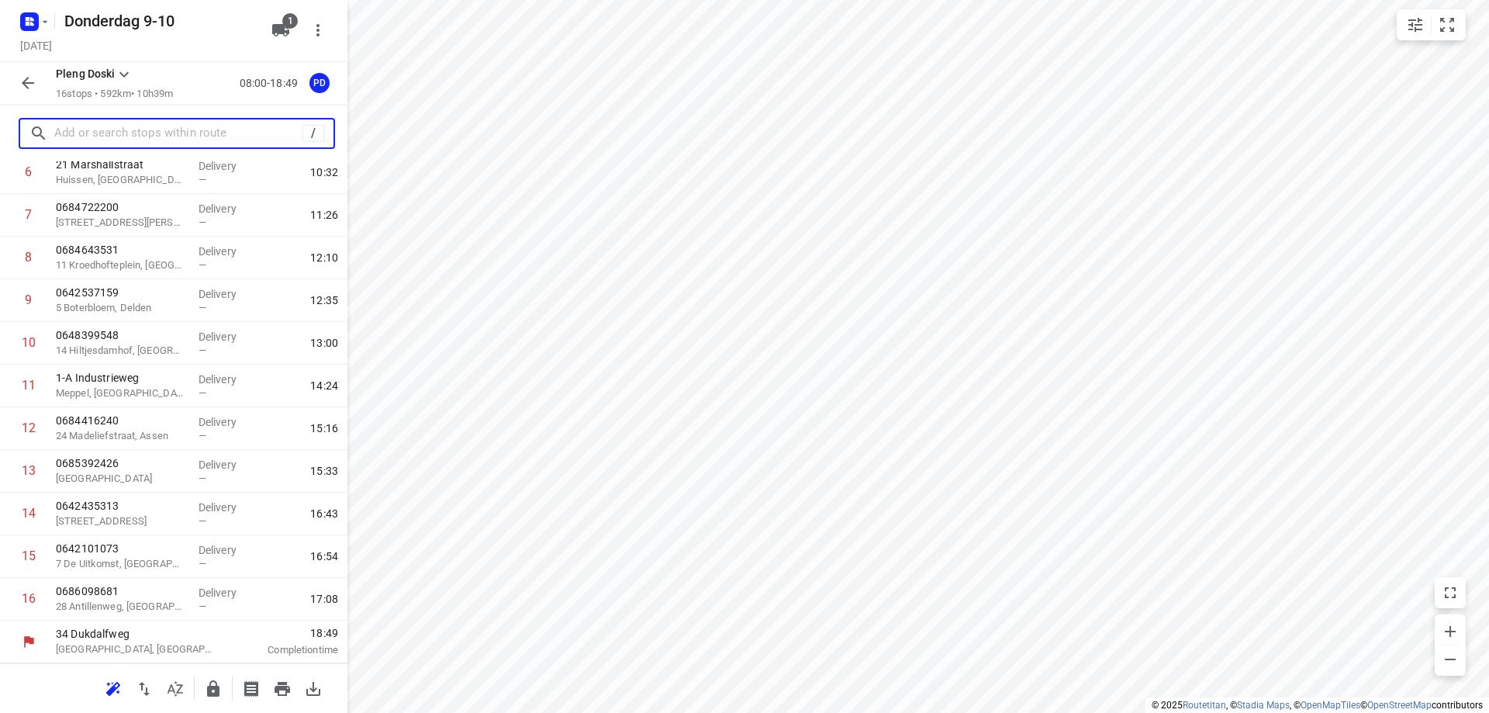
click at [128, 140] on input "text" at bounding box center [178, 134] width 248 height 24
type input "i"
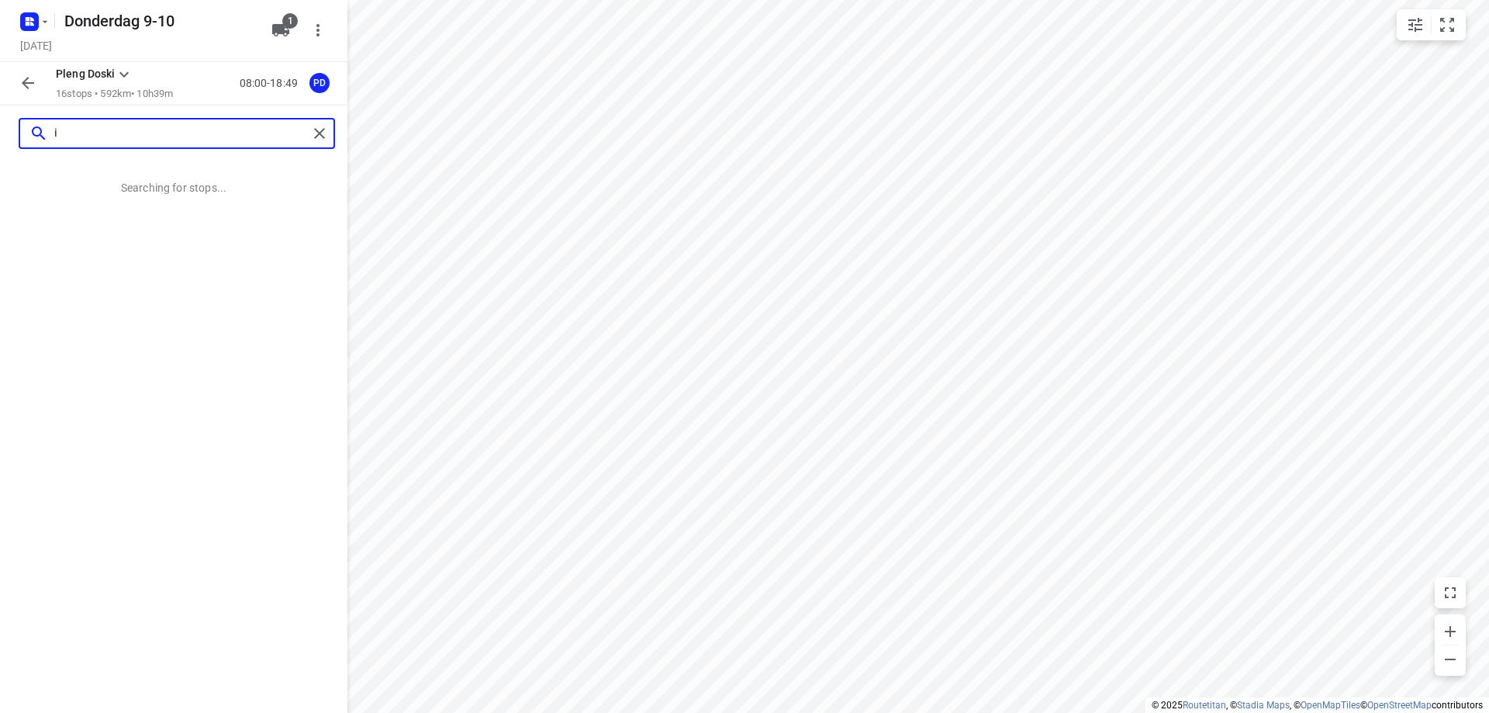
scroll to position [0, 0]
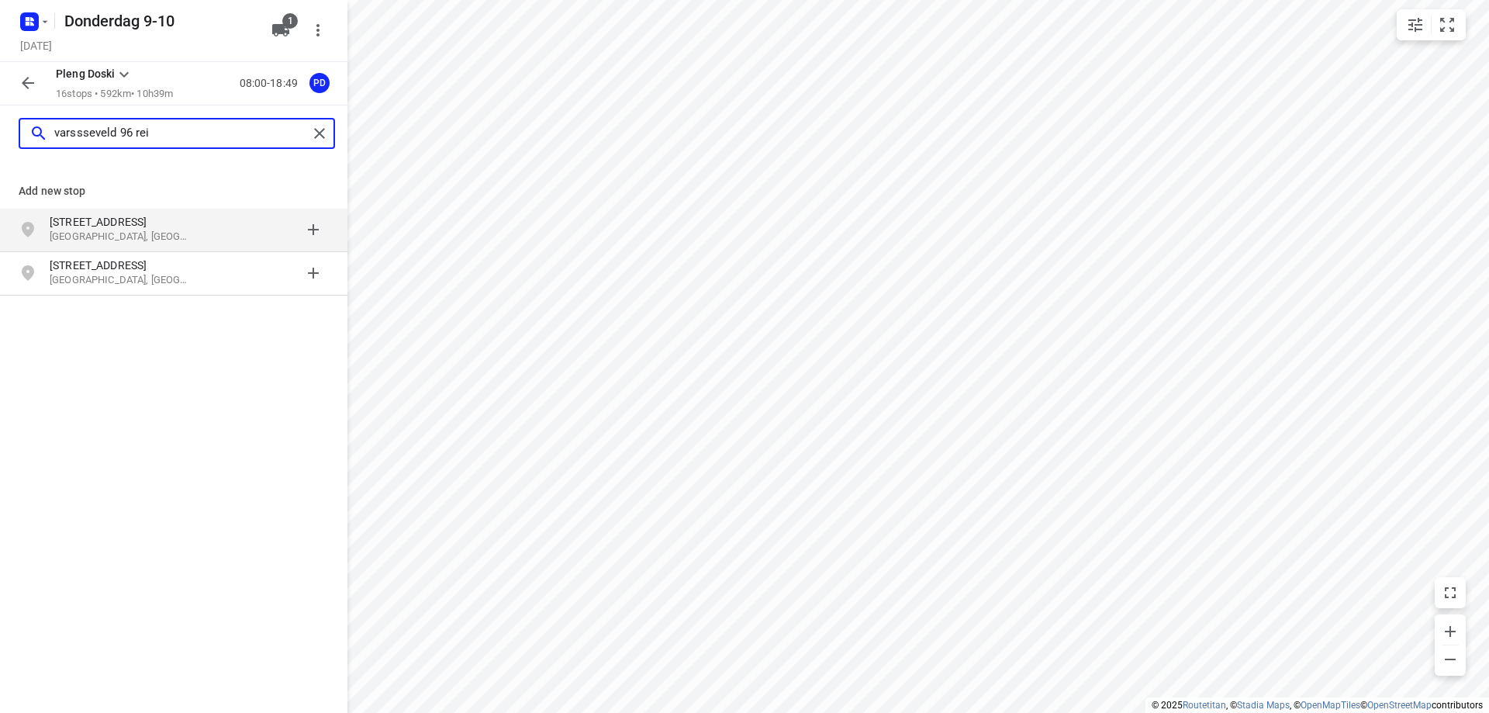
click at [88, 140] on input "varssseveld 96 rei" at bounding box center [181, 134] width 254 height 24
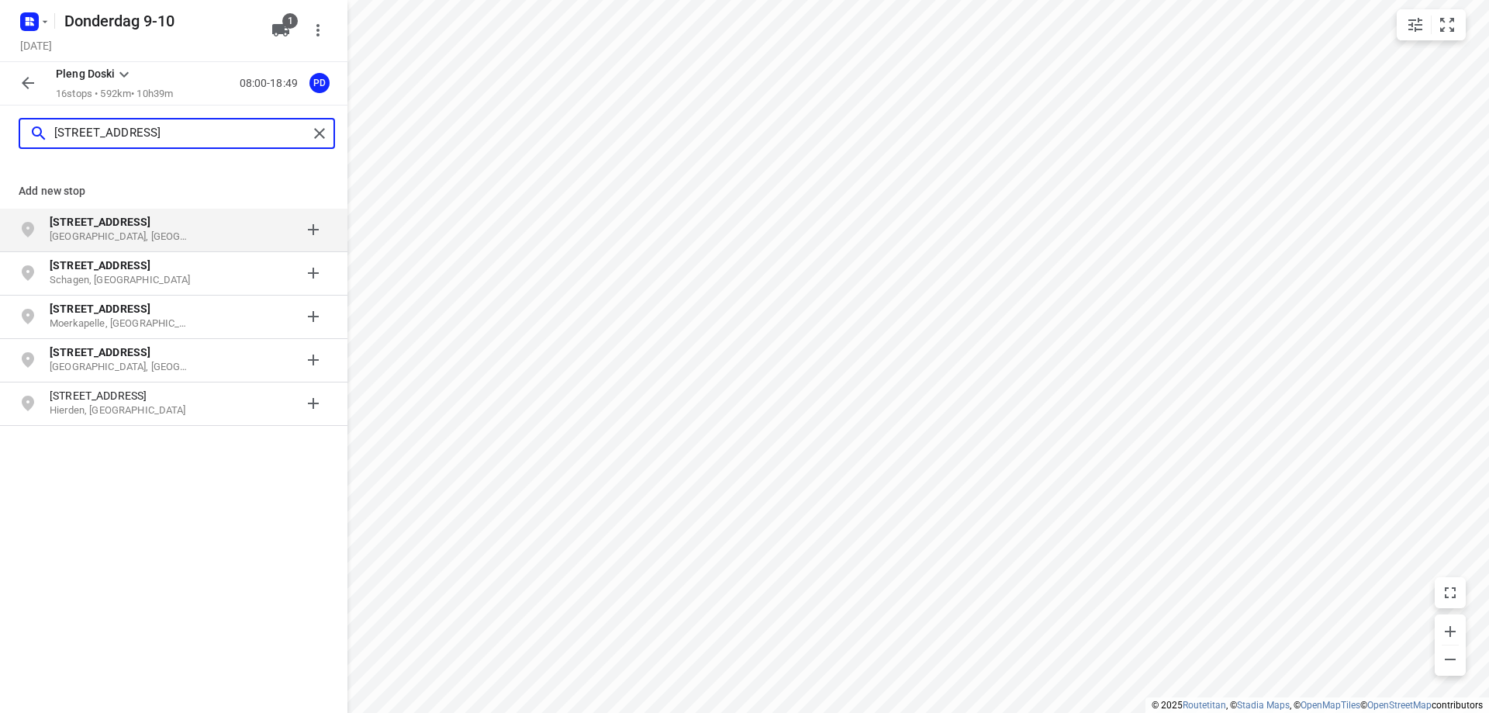
type input "[STREET_ADDRESS]"
click at [102, 232] on p "[GEOGRAPHIC_DATA], [GEOGRAPHIC_DATA]" at bounding box center [121, 237] width 143 height 15
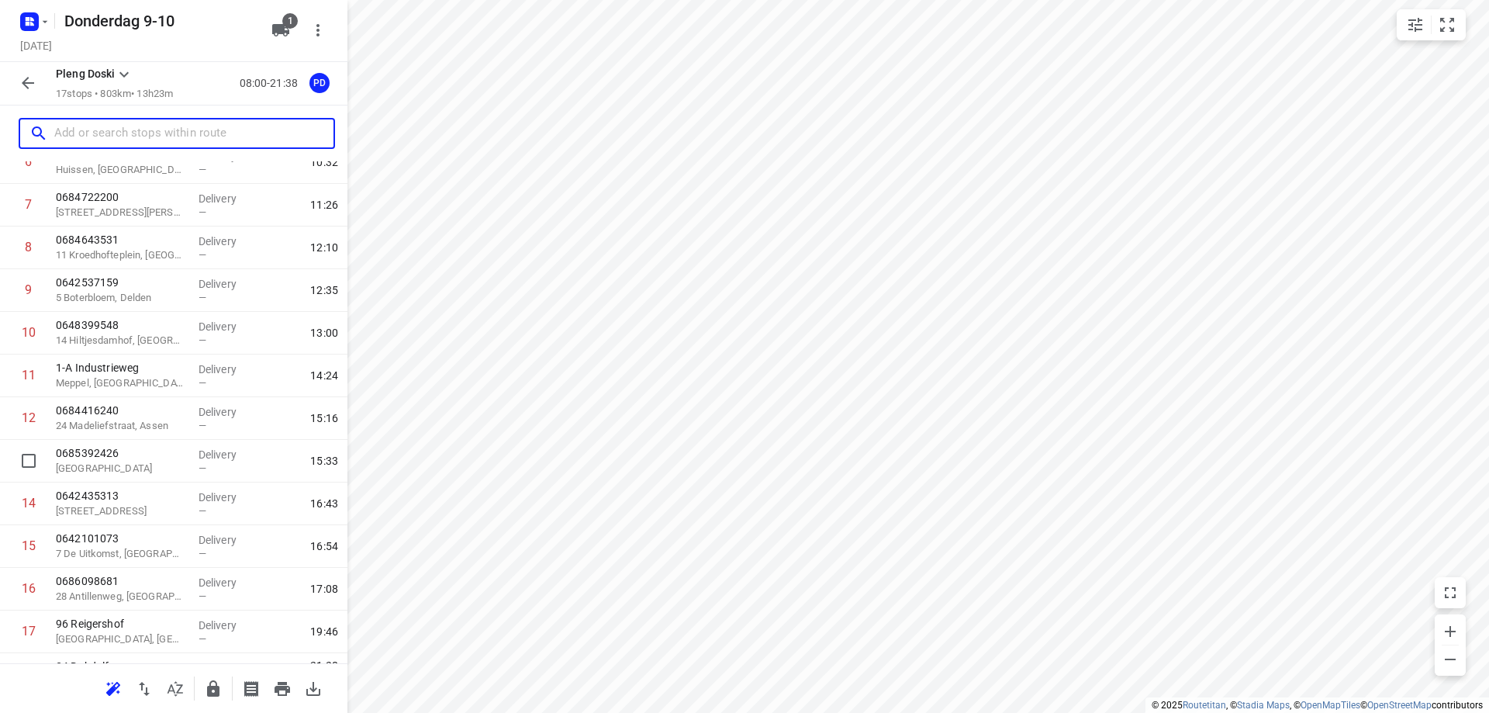
scroll to position [343, 0]
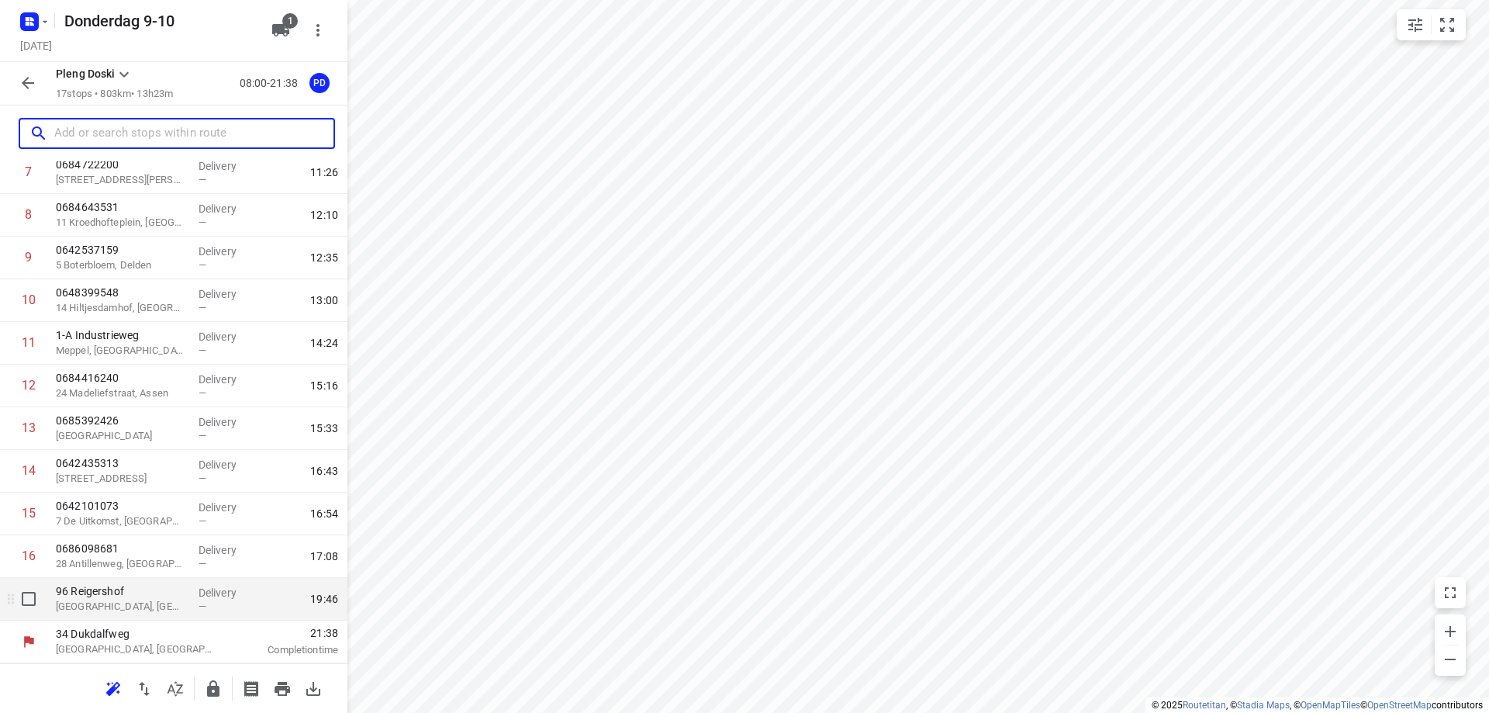
click at [128, 613] on p "[GEOGRAPHIC_DATA], [GEOGRAPHIC_DATA]" at bounding box center [121, 607] width 130 height 16
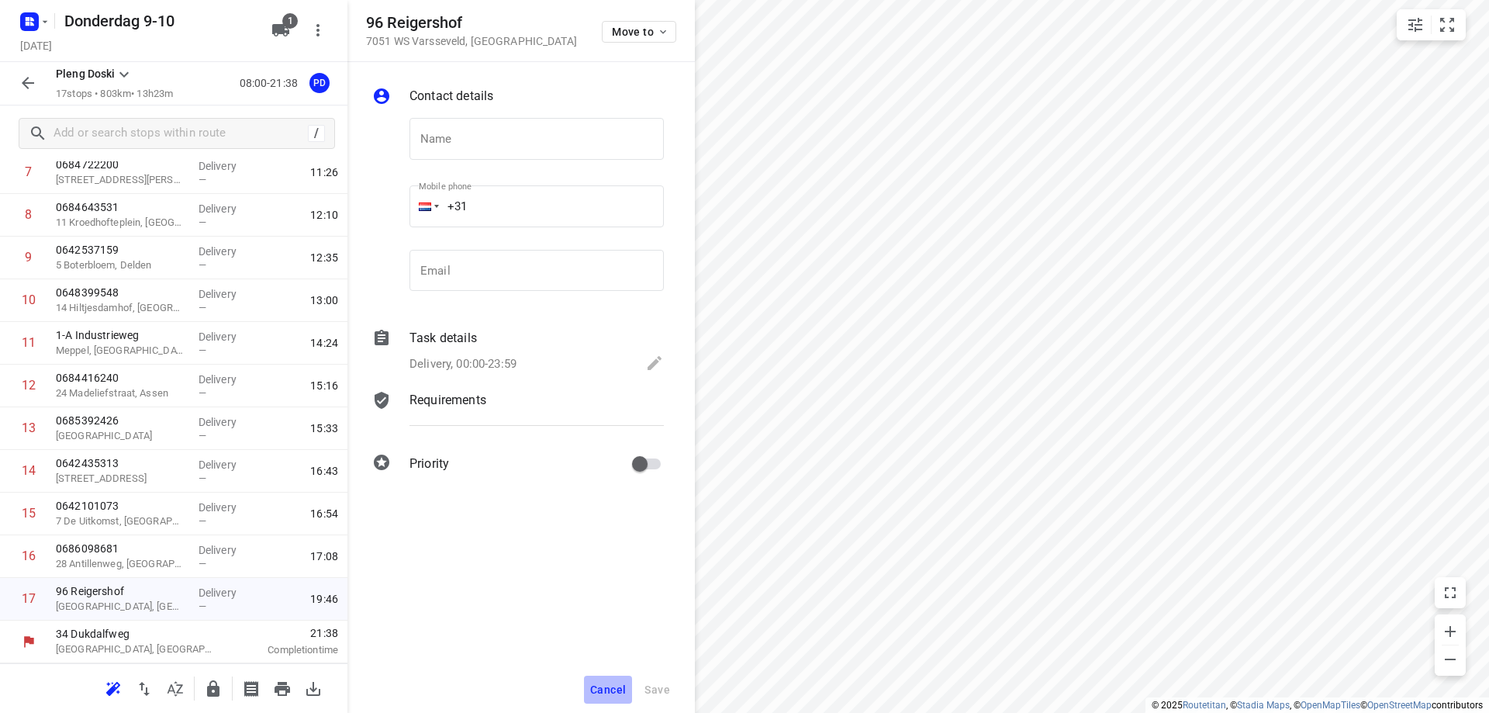
click at [602, 685] on span "Cancel" at bounding box center [608, 689] width 36 height 12
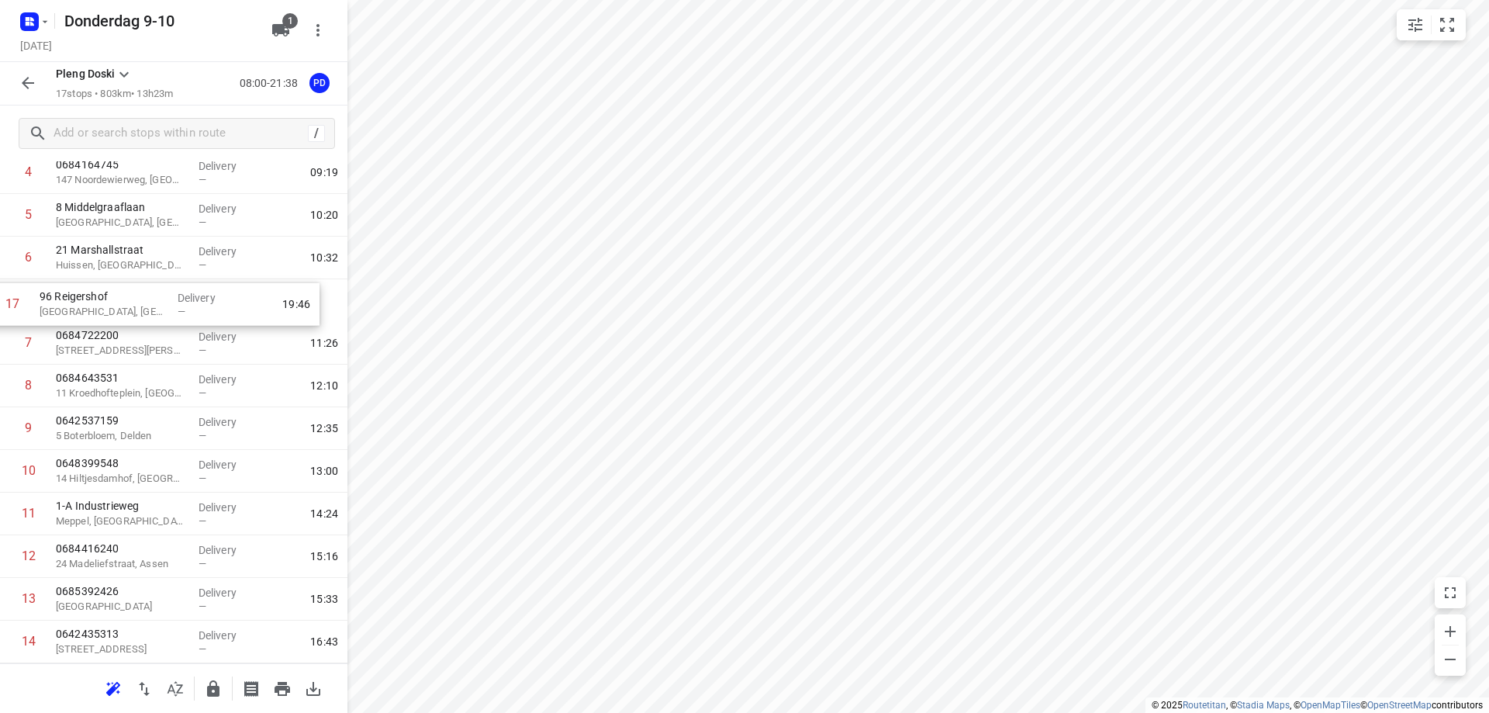
scroll to position [214, 0]
drag, startPoint x: 133, startPoint y: 607, endPoint x: 131, endPoint y: 309, distance: 297.7
click at [131, 309] on div "1 0615492522 [GEOGRAPHIC_DATA] Delivery — 08:34 2 0636008788 166 Admiraal de [P…" at bounding box center [173, 387] width 347 height 725
